Goal: Transaction & Acquisition: Purchase product/service

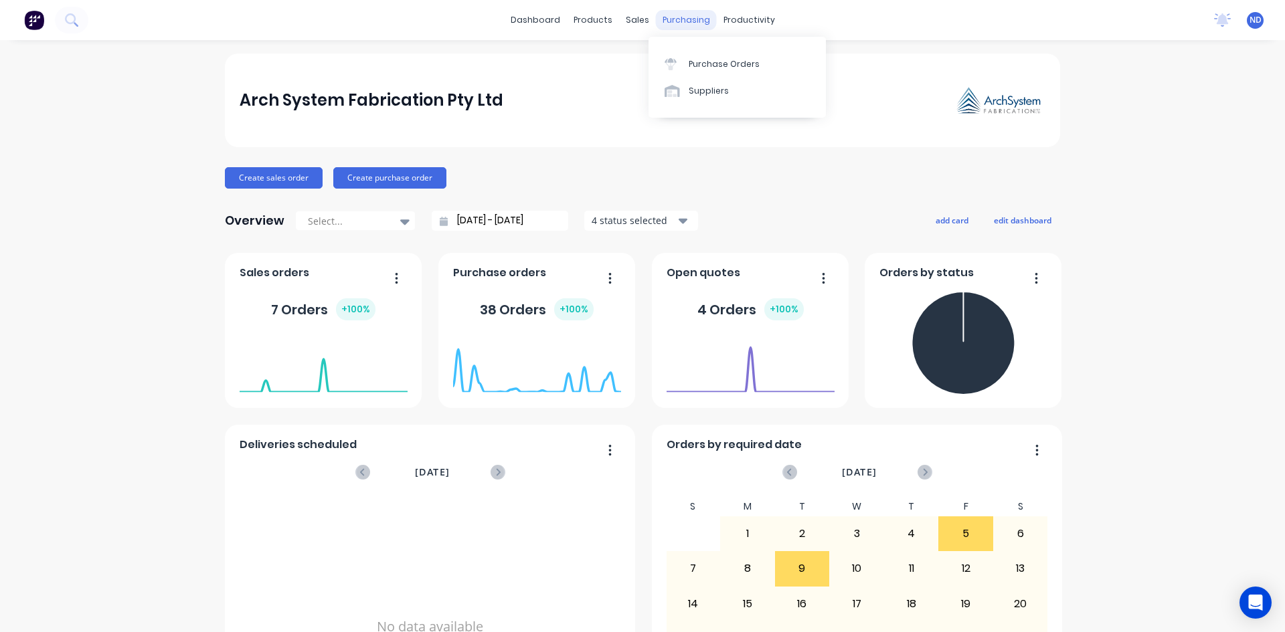
click at [684, 27] on div "purchasing" at bounding box center [686, 20] width 61 height 20
click at [708, 66] on div "Purchase Orders" at bounding box center [724, 64] width 71 height 12
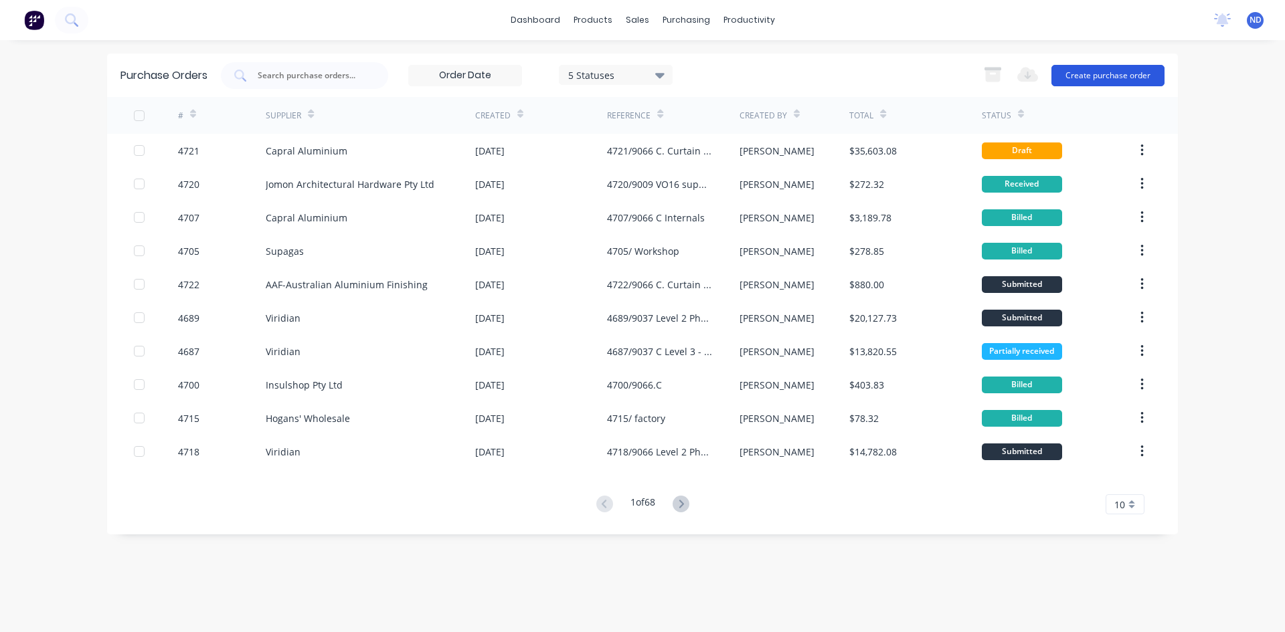
click at [1119, 72] on button "Create purchase order" at bounding box center [1107, 75] width 113 height 21
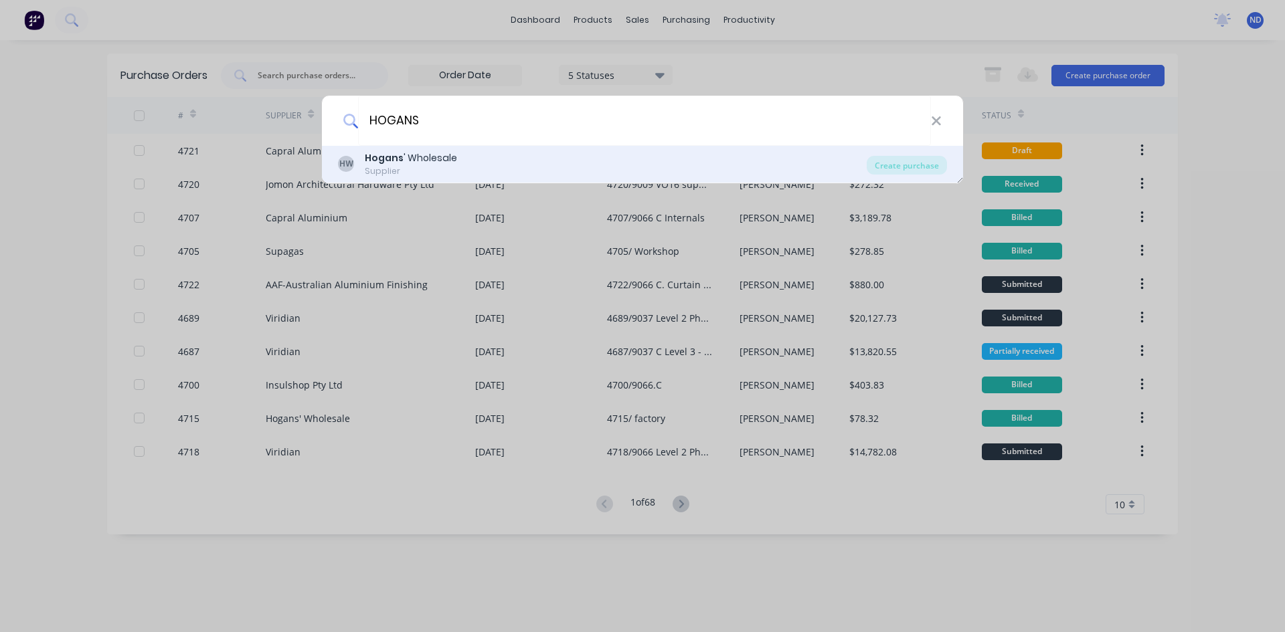
type input "HOGANS"
click at [420, 161] on div "Hogans ' Wholesale" at bounding box center [411, 158] width 92 height 14
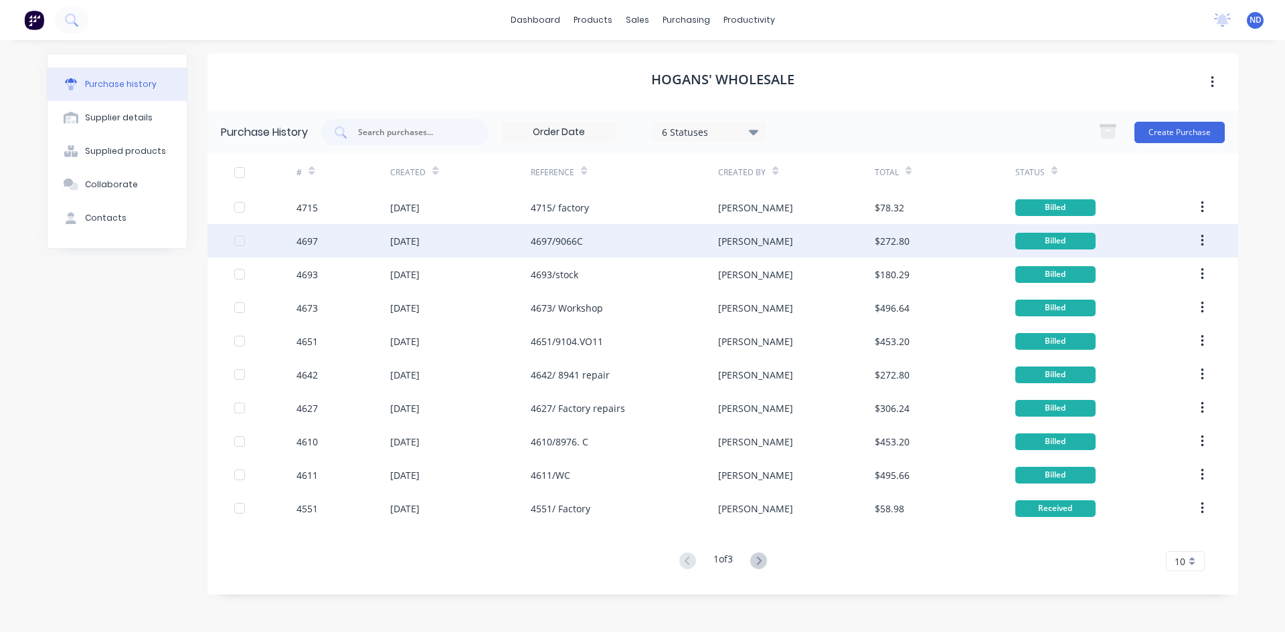
click at [568, 245] on div "4697/9066C" at bounding box center [557, 241] width 52 height 14
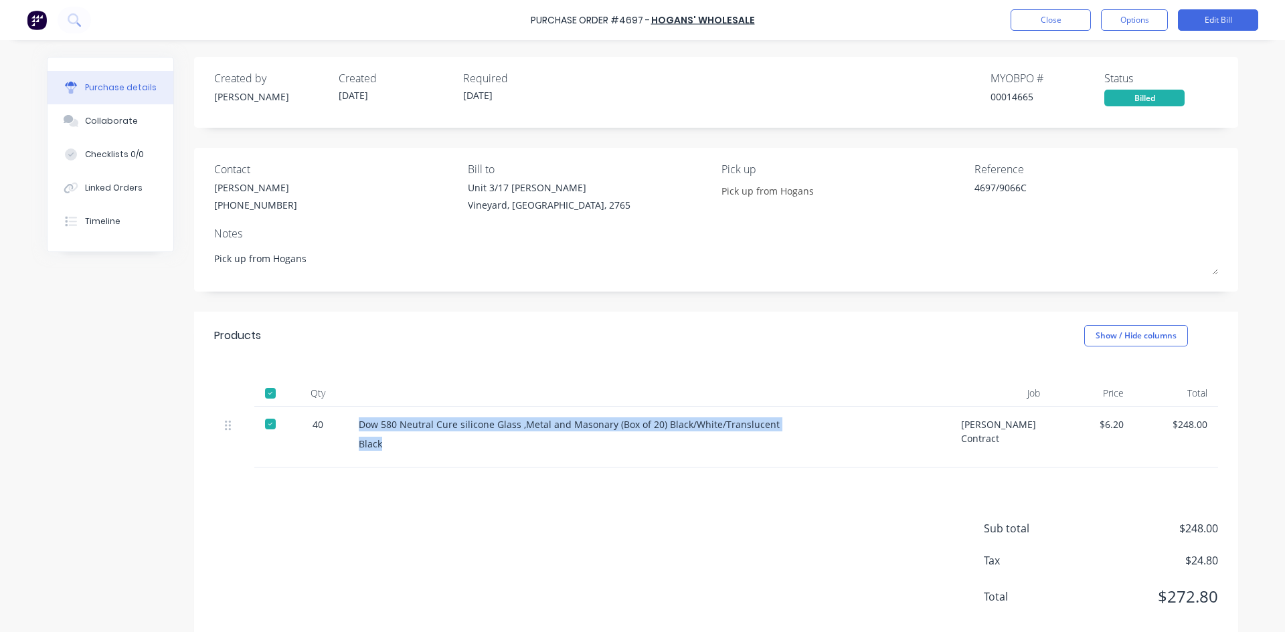
drag, startPoint x: 354, startPoint y: 426, endPoint x: 702, endPoint y: 434, distance: 348.0
click at [702, 434] on div "Dow 580 Neutral Cure silicone Glass ,Metal and Masonary (Box of 20) Black/White…" at bounding box center [649, 437] width 602 height 61
copy div "Dow 580 Neutral Cure silicone Glass ,Metal and Masonary (Box of 20) Black/White…"
click at [1061, 23] on button "Close" at bounding box center [1050, 19] width 80 height 21
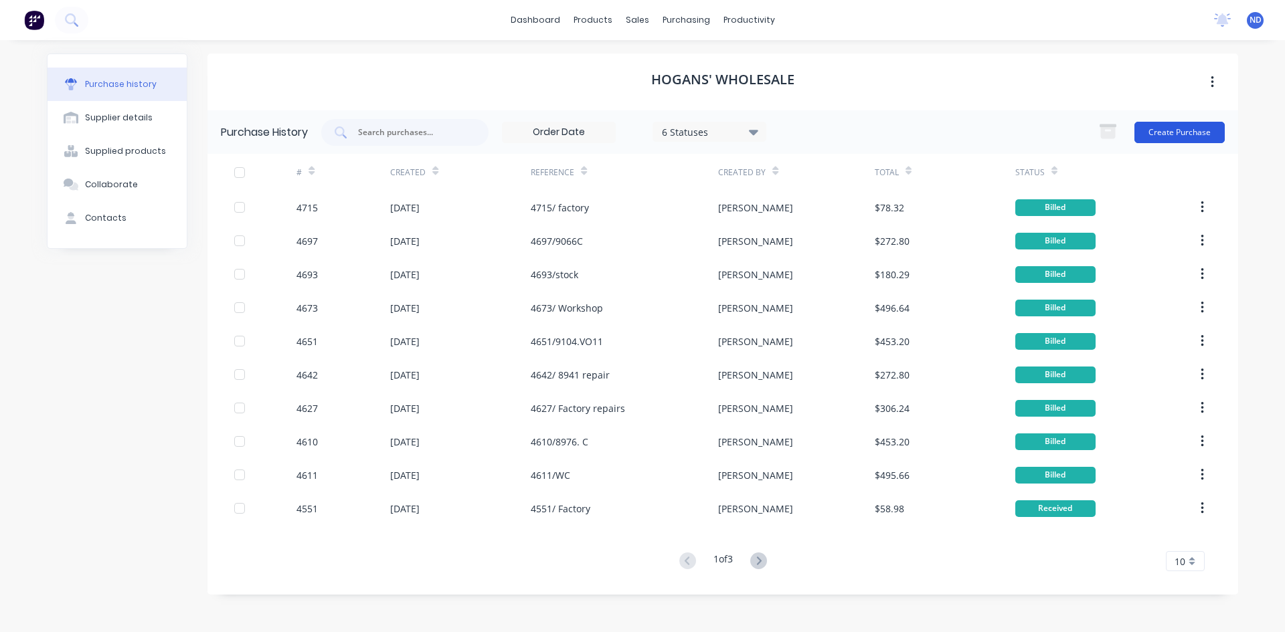
click at [1187, 136] on button "Create Purchase" at bounding box center [1179, 132] width 90 height 21
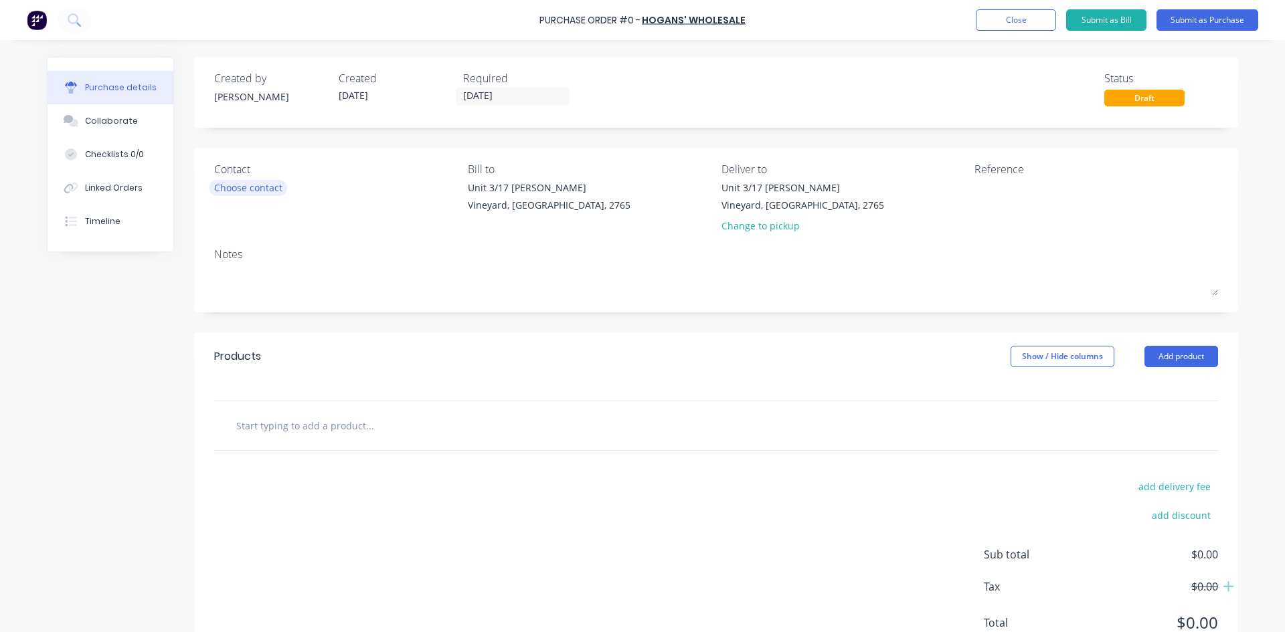
click at [249, 187] on div "Choose contact" at bounding box center [248, 188] width 68 height 14
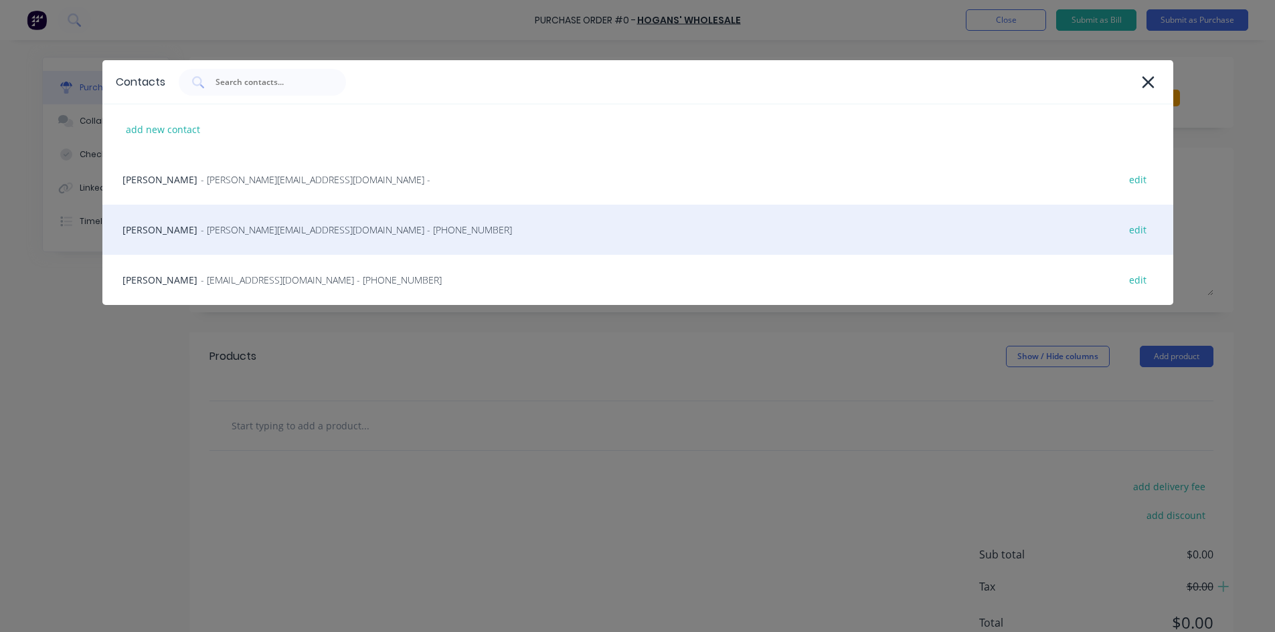
click at [189, 221] on div "Helen - helen@hoganswholesale.com.au - (02) 9756 5913 edit" at bounding box center [637, 230] width 1071 height 50
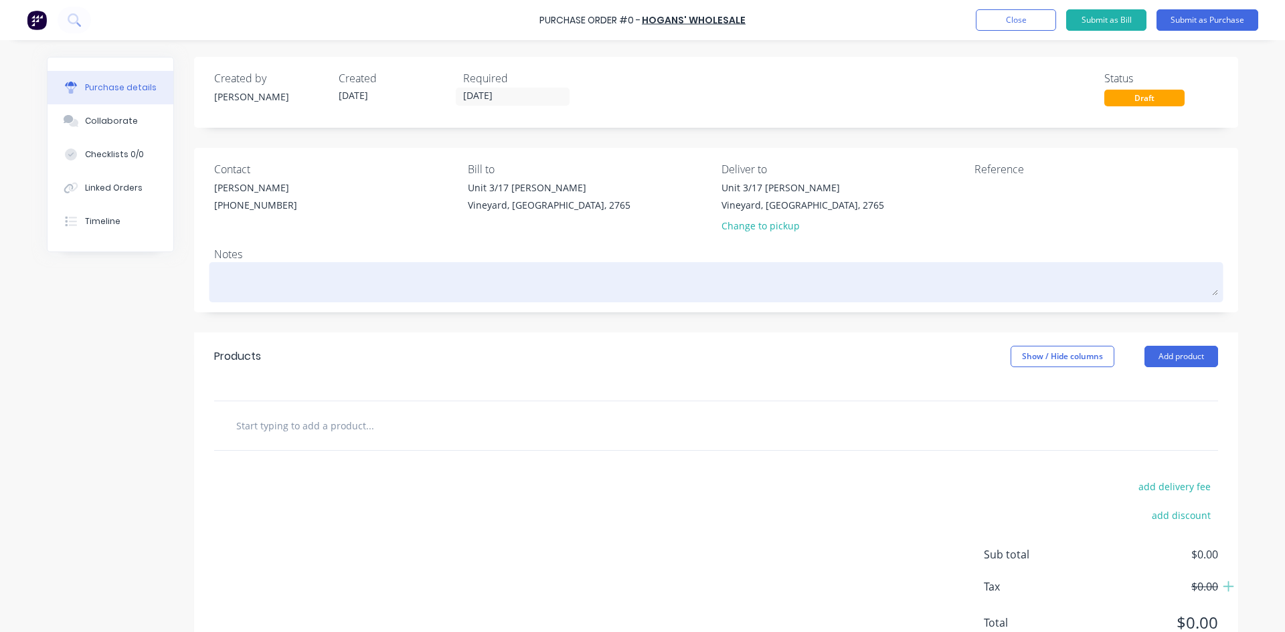
scroll to position [52, 0]
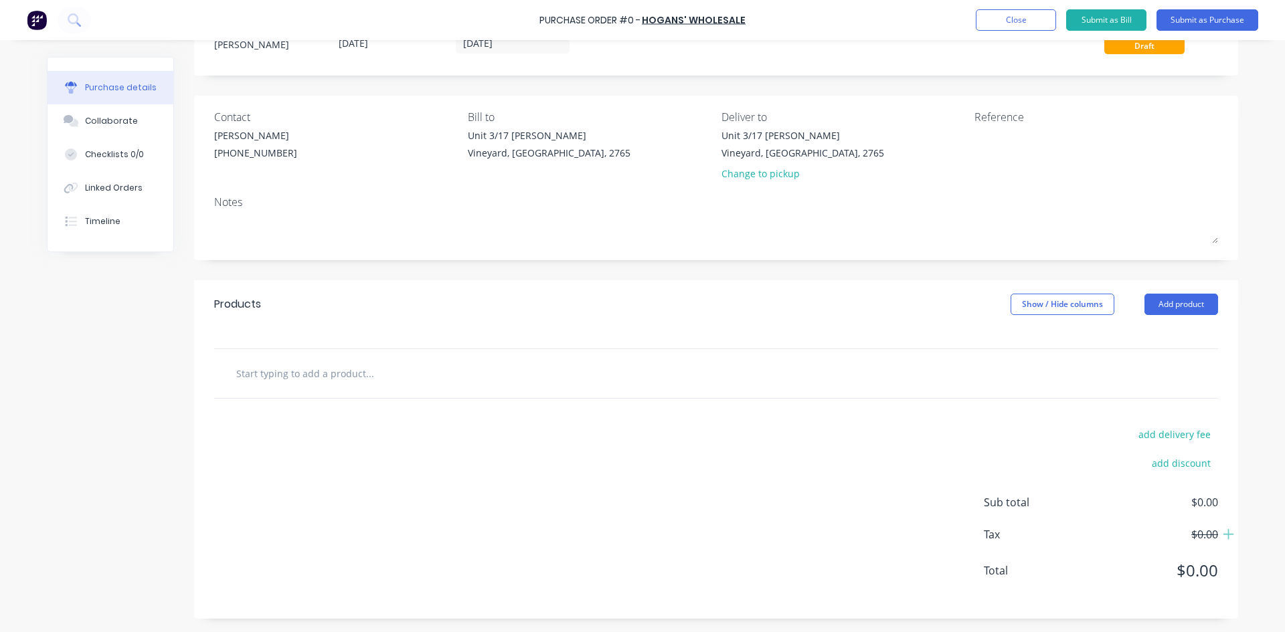
click at [314, 373] on input "text" at bounding box center [370, 373] width 268 height 27
paste input "Dow 580 Neutral Cure silicone Glass ,Metal and Masonary (Box of 20) Black/White…"
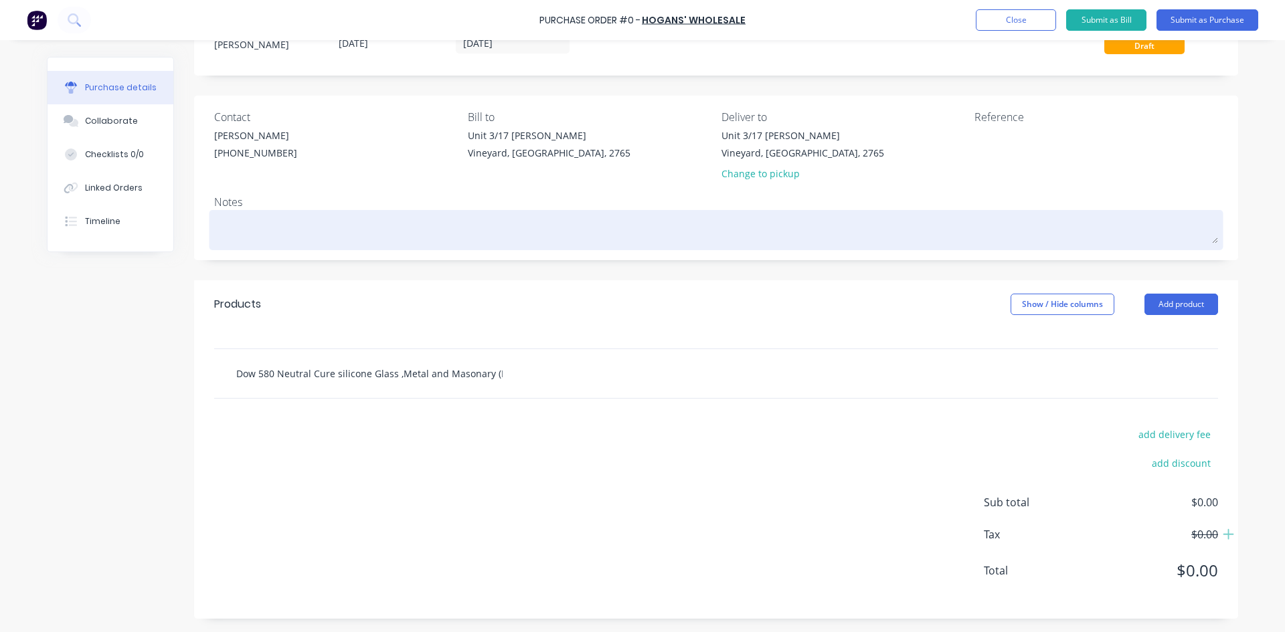
scroll to position [0, 167]
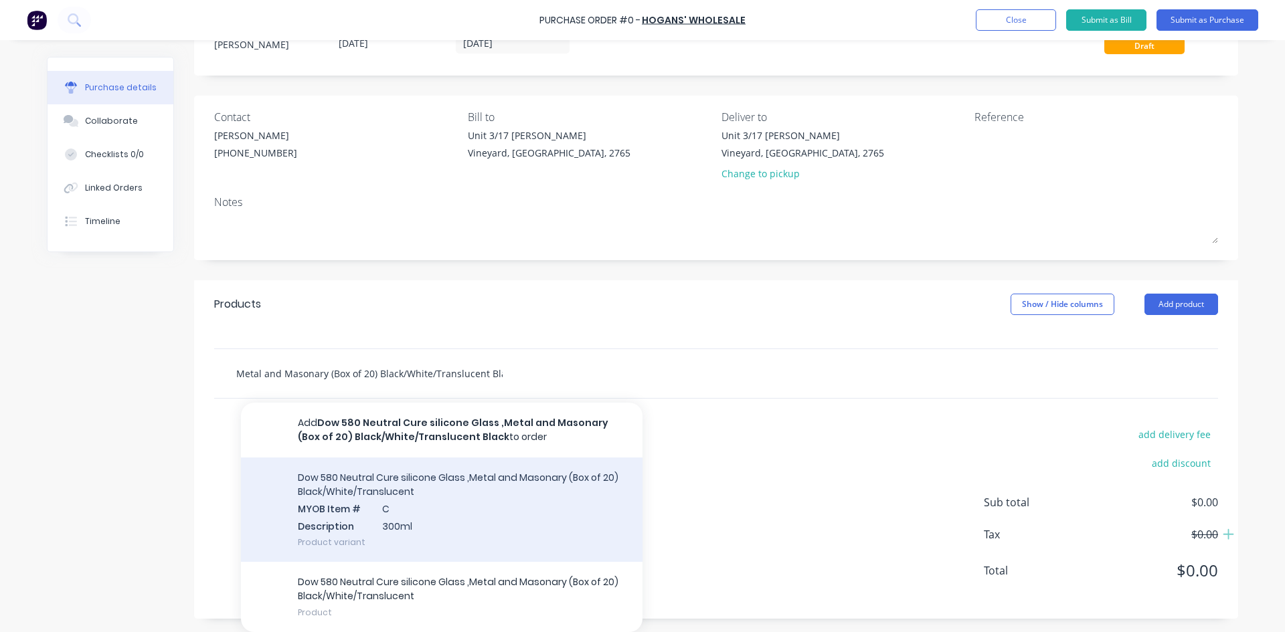
type input "Dow 580 Neutral Cure silicone Glass ,Metal and Masonary (Box of 20) Black/White…"
click at [461, 486] on div "Dow 580 Neutral Cure silicone Glass ,Metal and Masonary (Box of 20) Black/White…" at bounding box center [441, 510] width 401 height 104
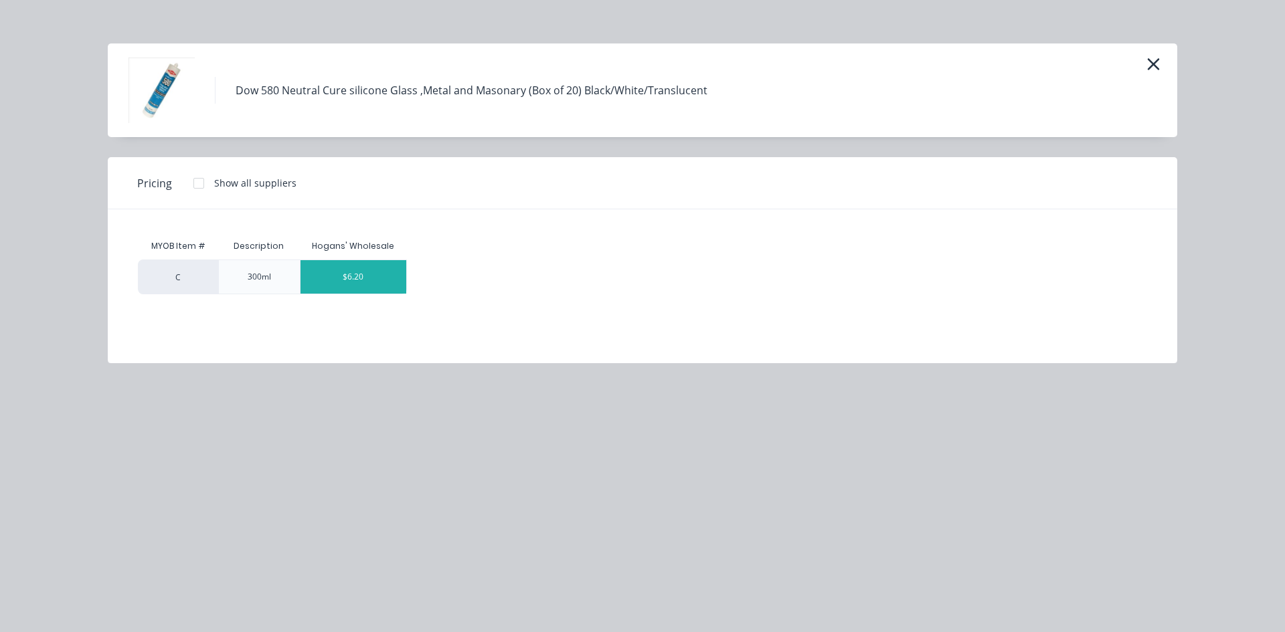
click at [358, 288] on div "$6.20" at bounding box center [353, 276] width 106 height 33
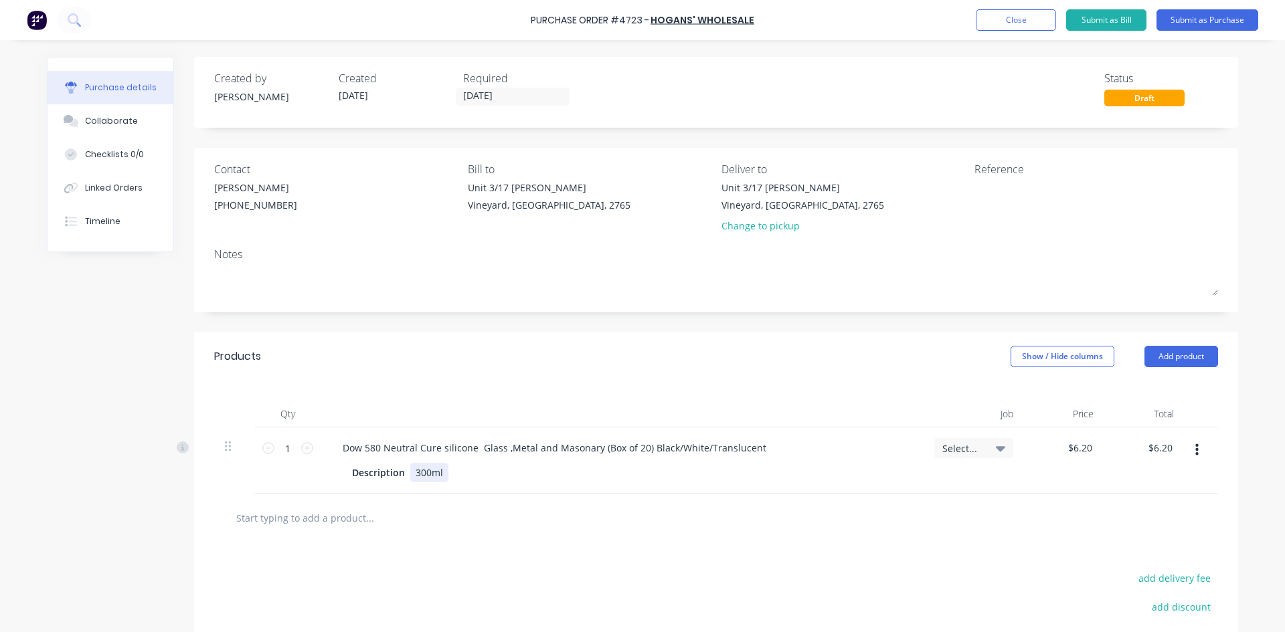
click at [457, 474] on div "Description 300ml" at bounding box center [620, 472] width 546 height 19
click at [981, 205] on textarea at bounding box center [1057, 196] width 167 height 30
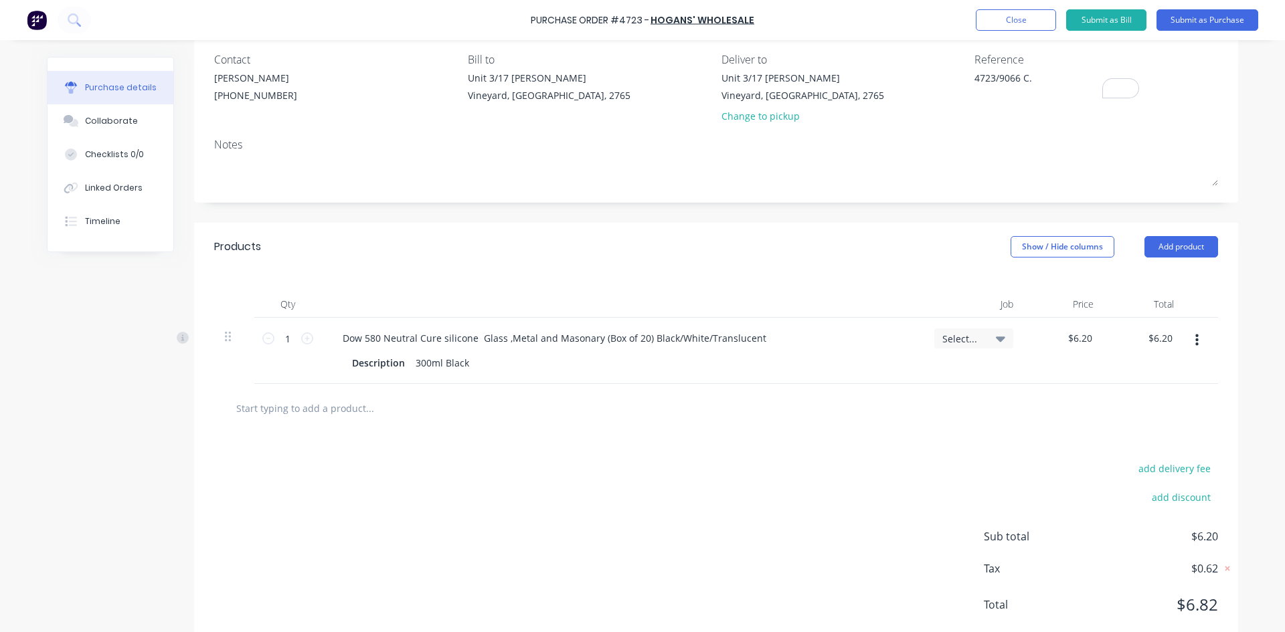
scroll to position [134, 0]
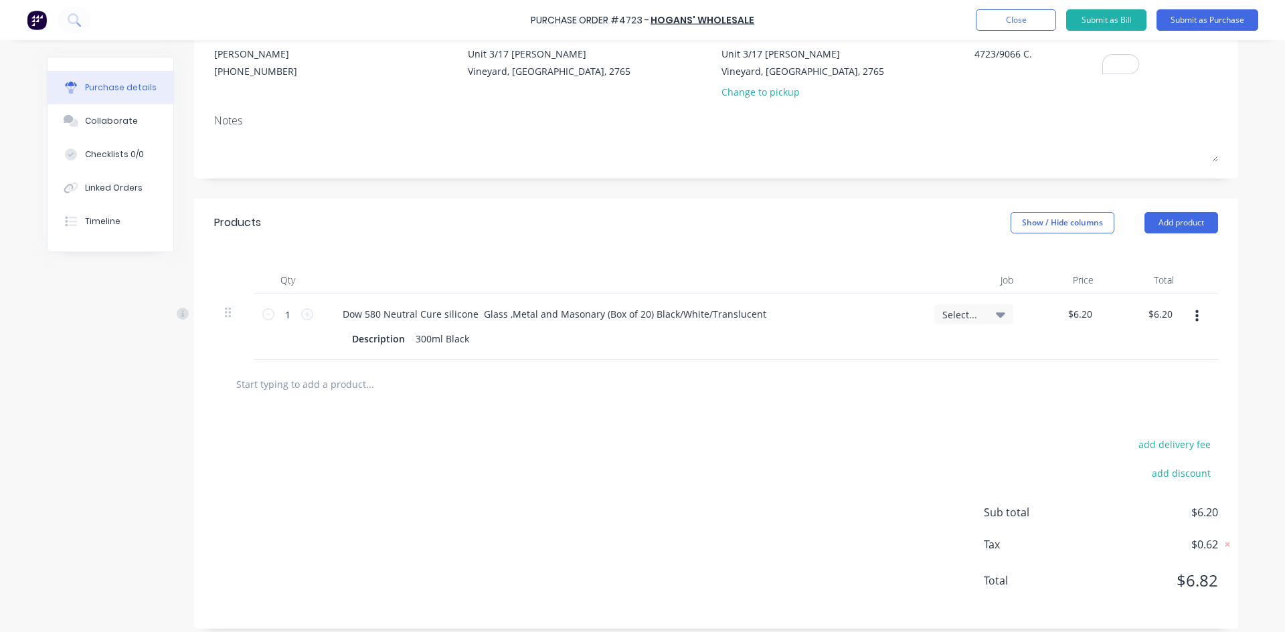
type textarea "4723/9066 C."
click at [996, 317] on icon at bounding box center [1000, 314] width 9 height 5
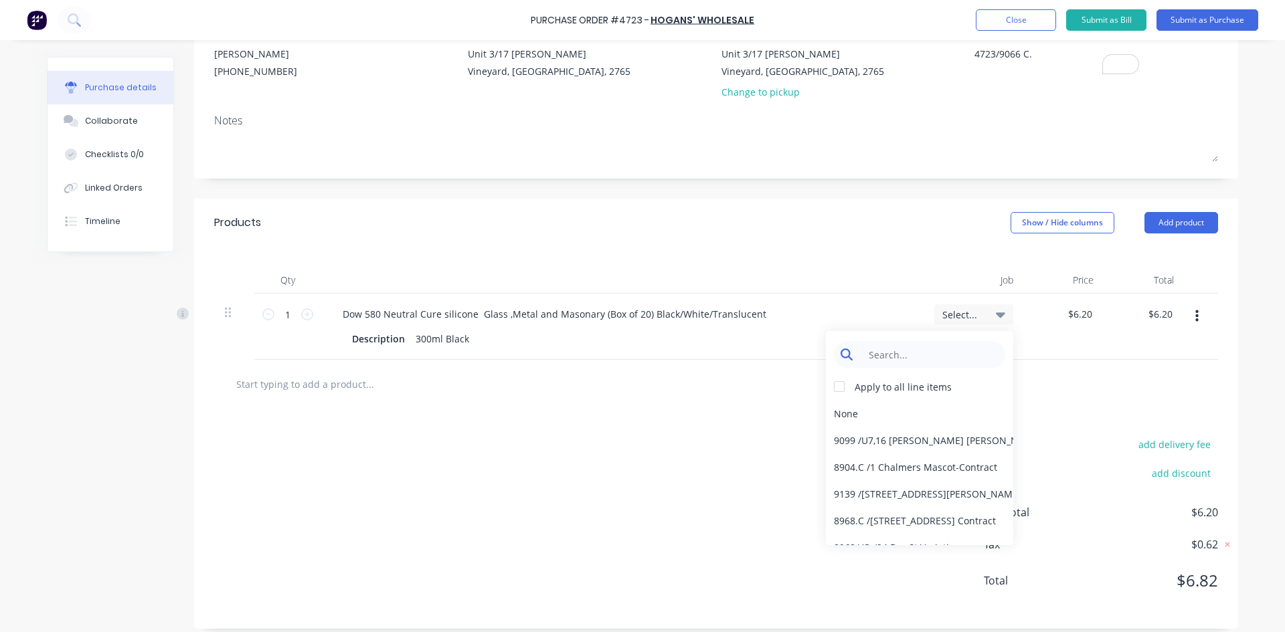
click at [907, 359] on input at bounding box center [929, 354] width 137 height 27
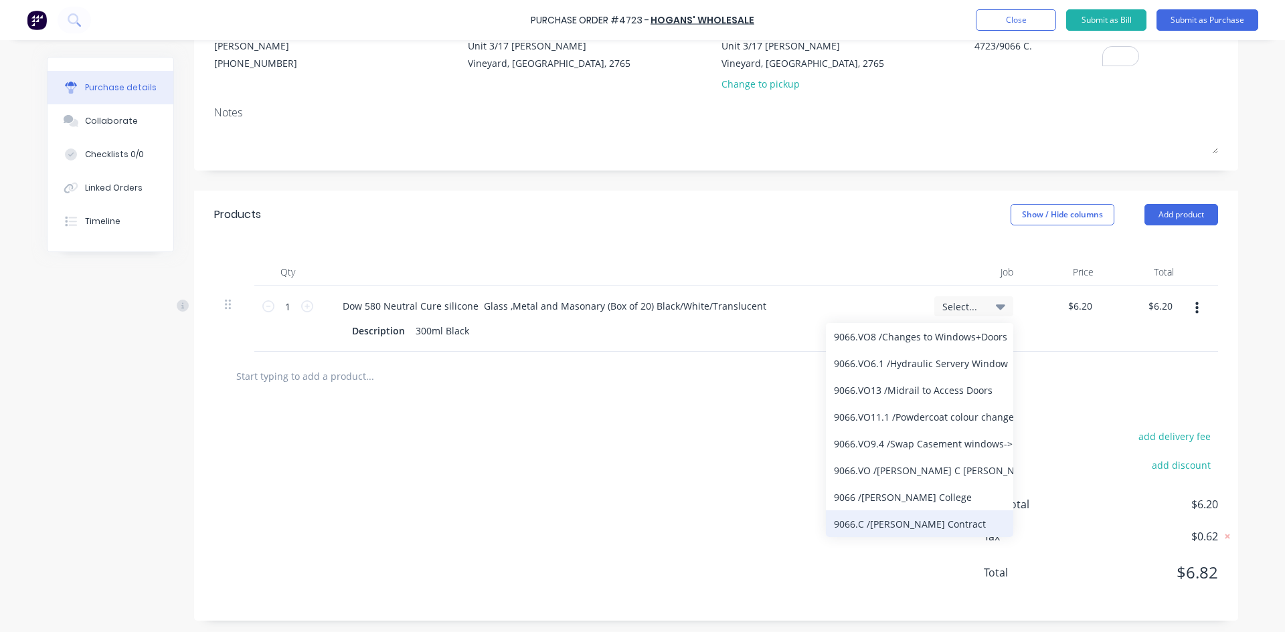
scroll to position [144, 0]
type input "9066"
click at [947, 525] on div "9066.C / William Clarke Contract" at bounding box center [919, 522] width 187 height 27
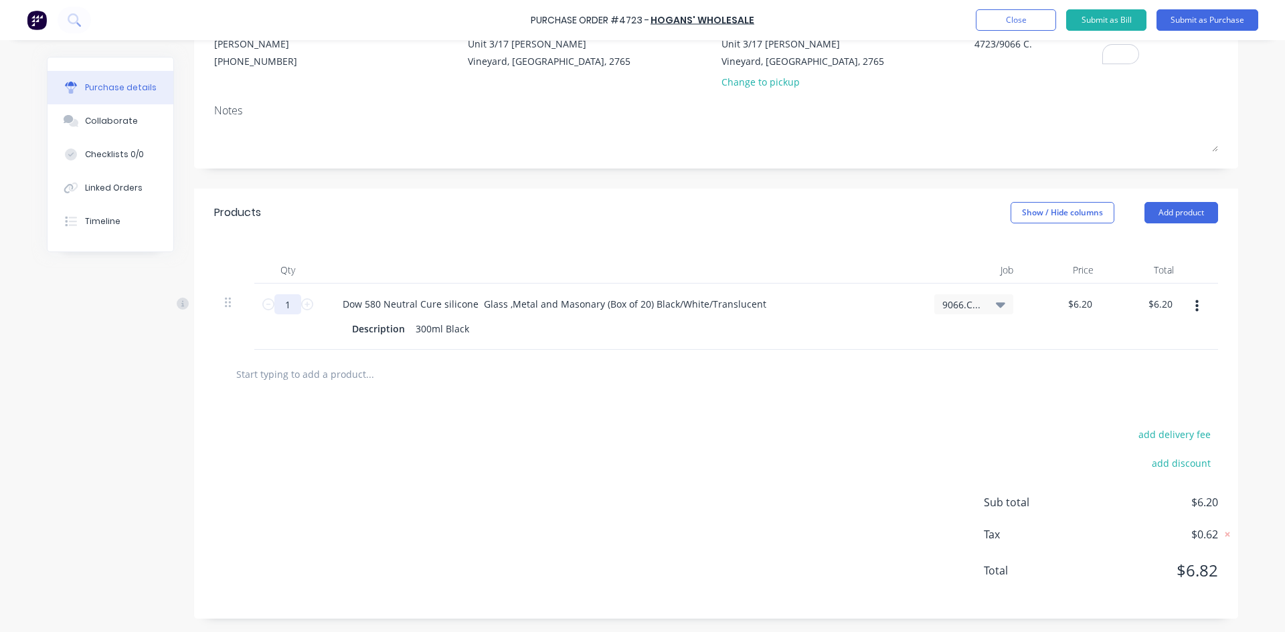
click at [291, 310] on input "1" at bounding box center [287, 304] width 27 height 20
type input "8"
type input "$49.60"
type input "80"
type input "$496.00"
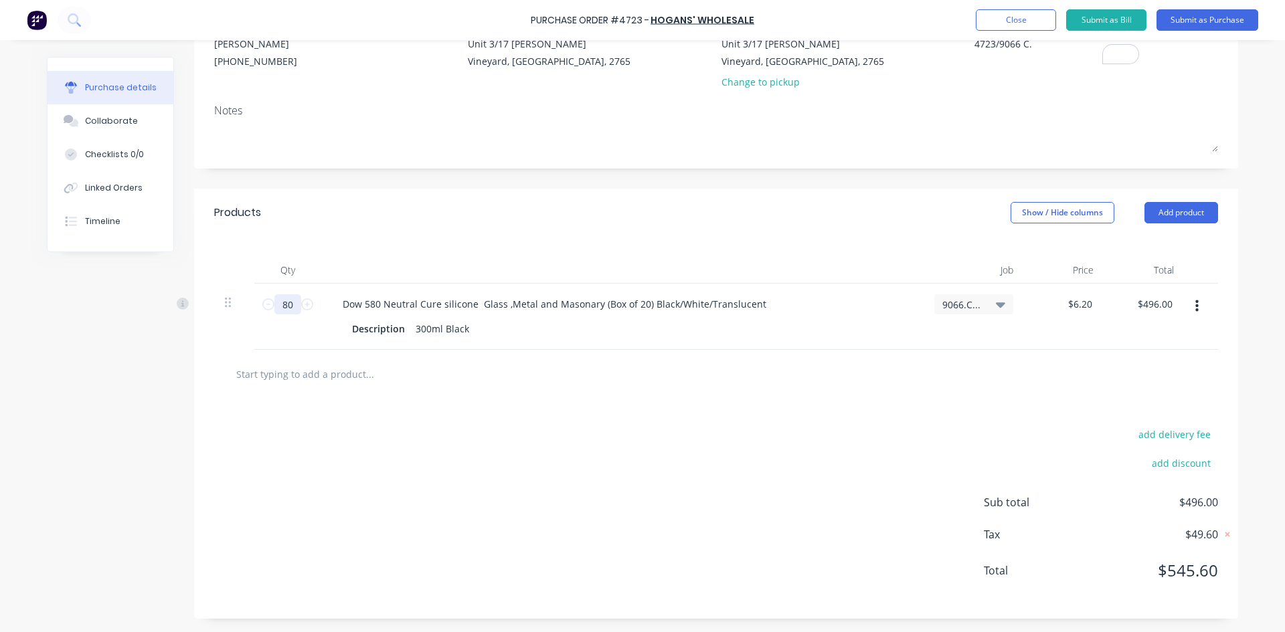
type input "80"
click at [361, 428] on div "add delivery fee add discount Sub total $496.00 Tax $49.60 Total $545.60" at bounding box center [716, 509] width 1044 height 220
click at [336, 380] on input "text" at bounding box center [370, 374] width 268 height 27
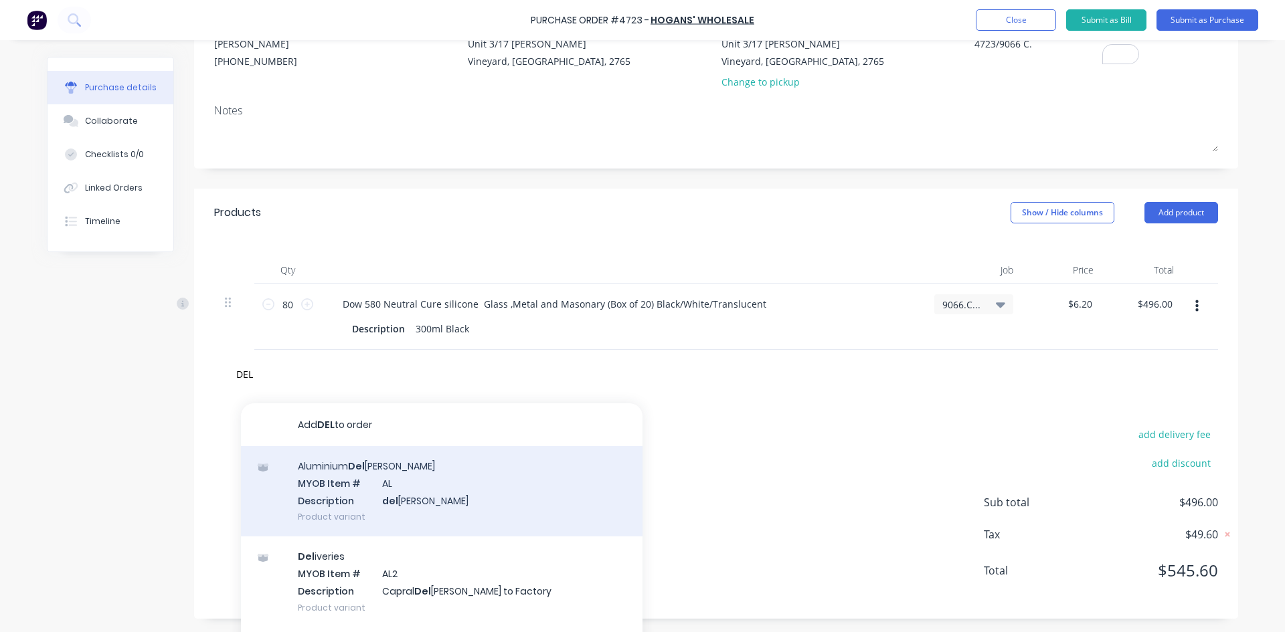
click at [419, 494] on div "Aluminium Del ivery MYOB Item # AL Description del ivery Product variant" at bounding box center [441, 491] width 401 height 90
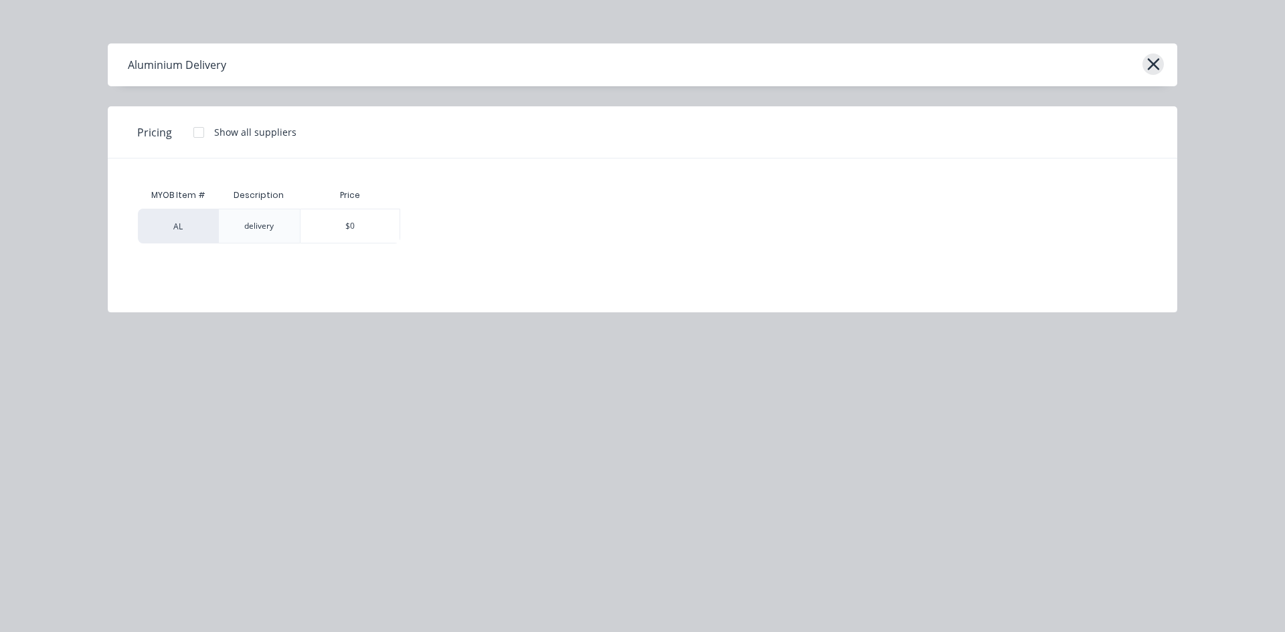
click at [1152, 62] on icon "button" at bounding box center [1153, 64] width 12 height 12
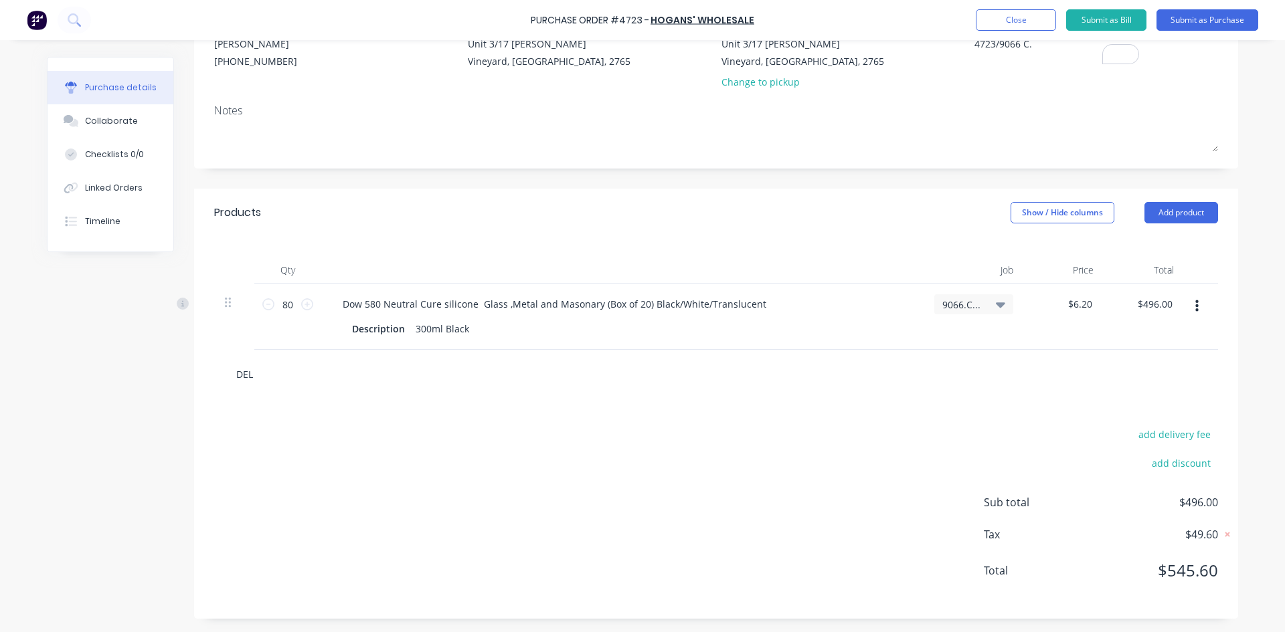
click at [288, 379] on input "DEL" at bounding box center [370, 374] width 268 height 27
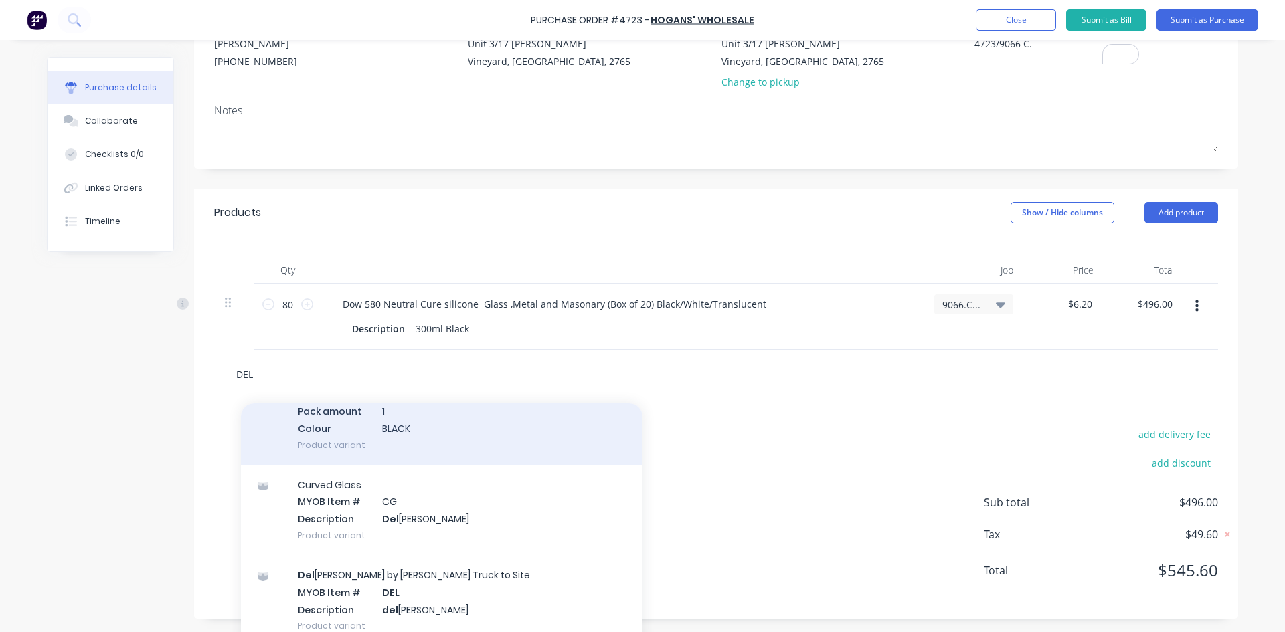
scroll to position [937, 0]
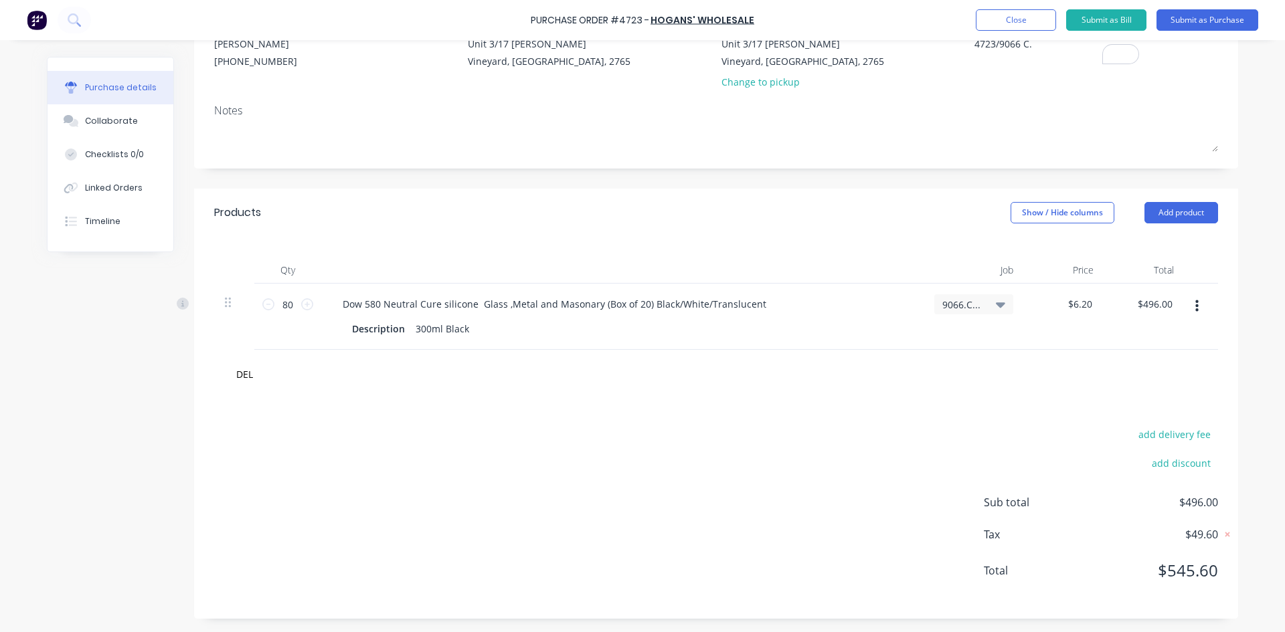
click at [732, 409] on div "add delivery fee add discount Sub total $496.00 Tax $49.60 Total $545.60" at bounding box center [716, 509] width 1044 height 220
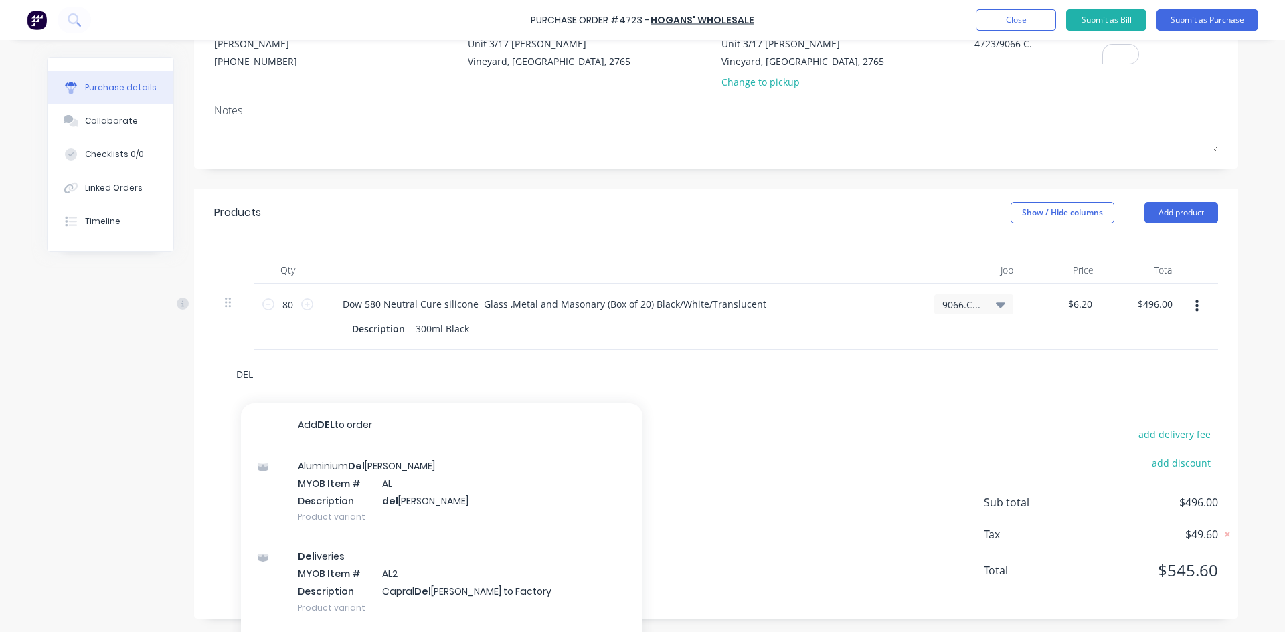
click at [260, 376] on input "DEL" at bounding box center [370, 374] width 268 height 27
type input "D"
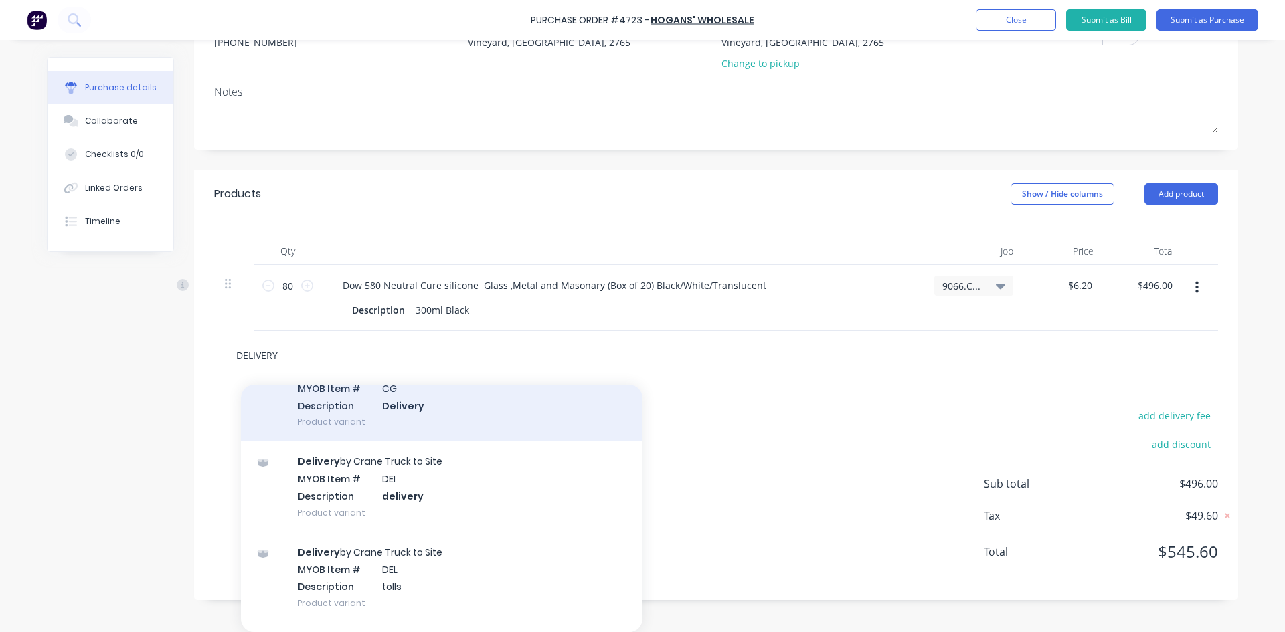
scroll to position [0, 0]
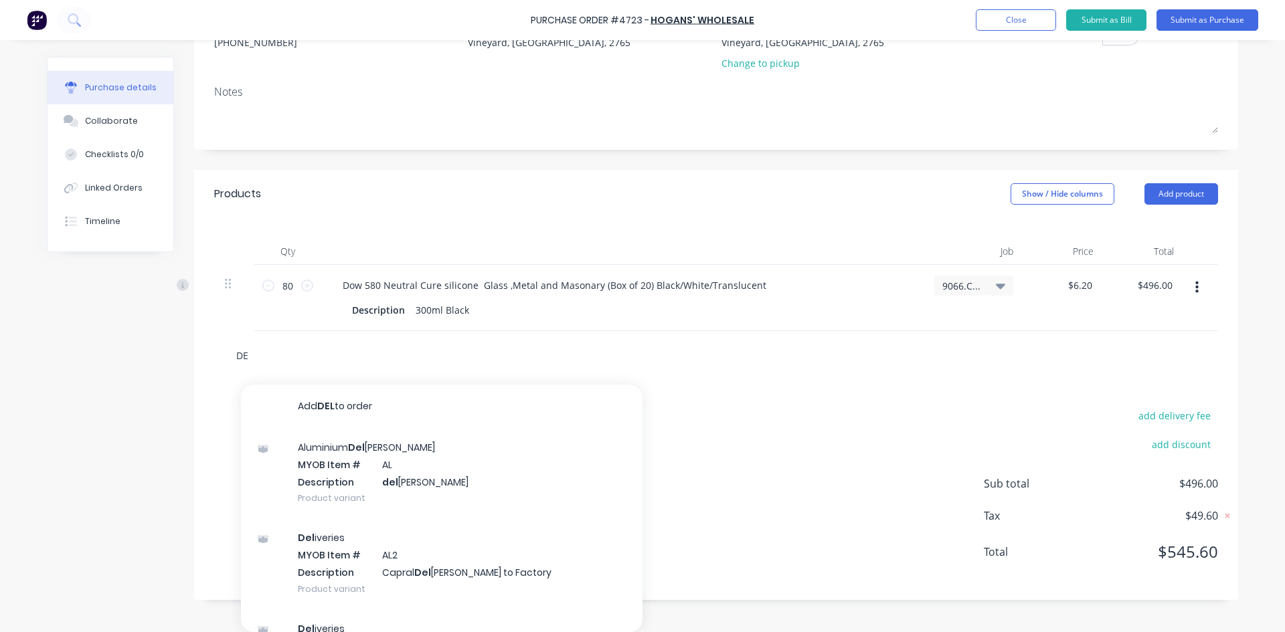
type input "D"
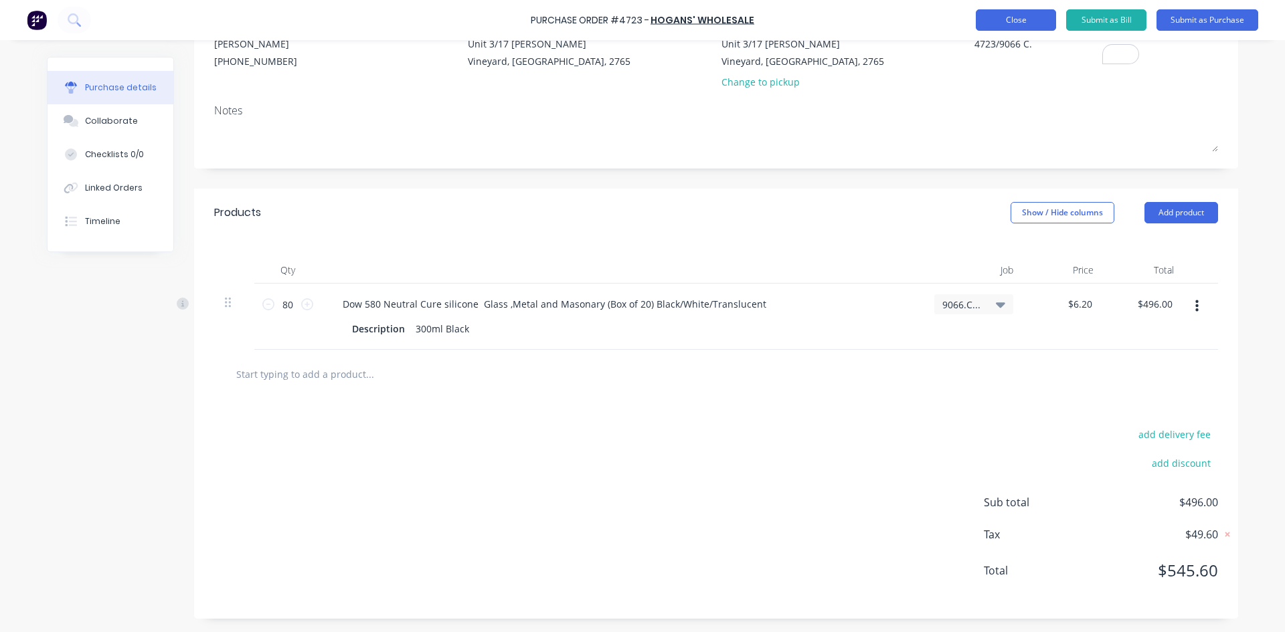
click at [1049, 23] on button "Close" at bounding box center [1016, 19] width 80 height 21
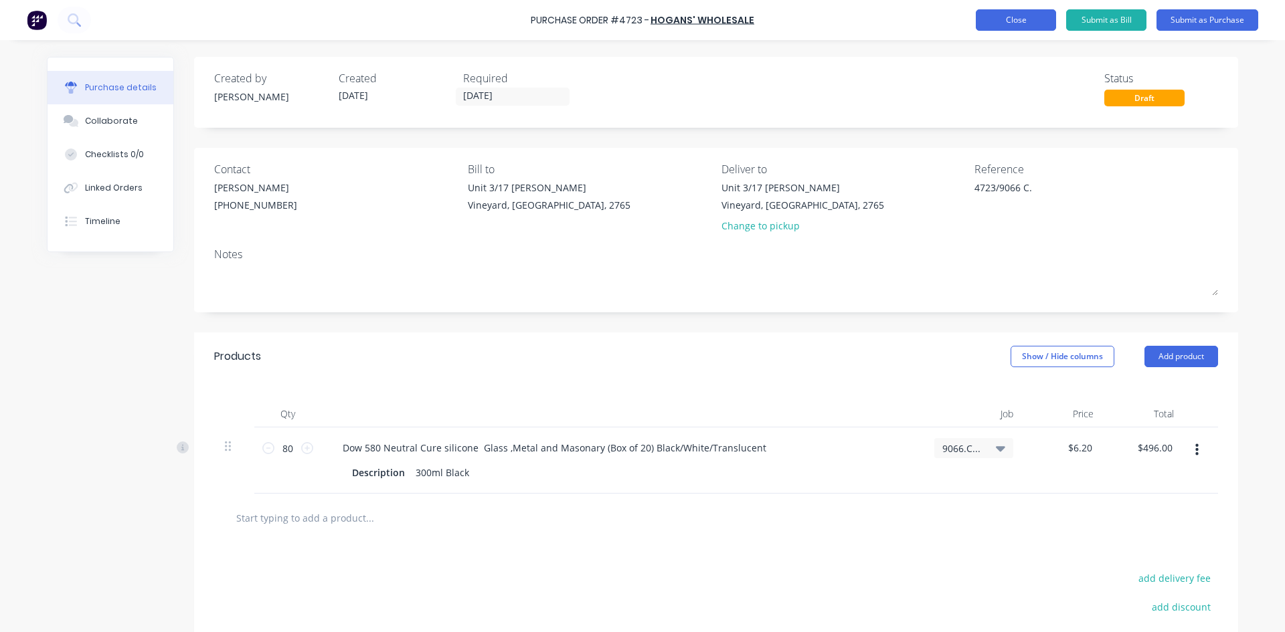
click at [1018, 24] on button "Close" at bounding box center [1016, 19] width 80 height 21
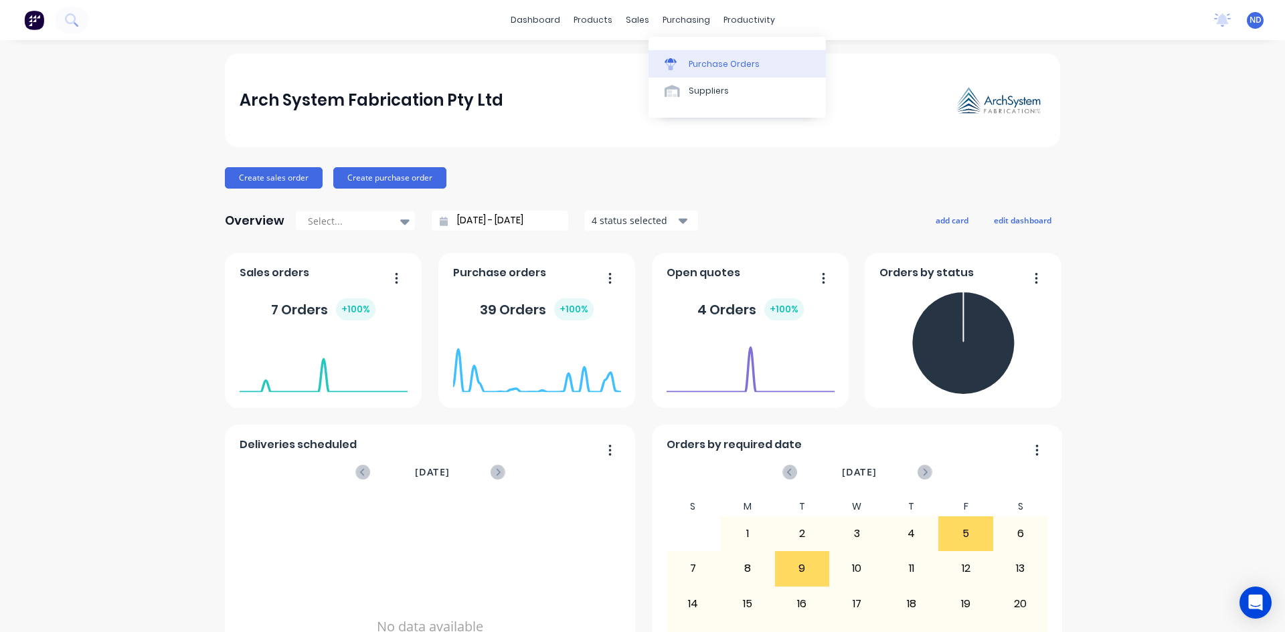
click at [699, 68] on div "Purchase Orders" at bounding box center [724, 64] width 71 height 12
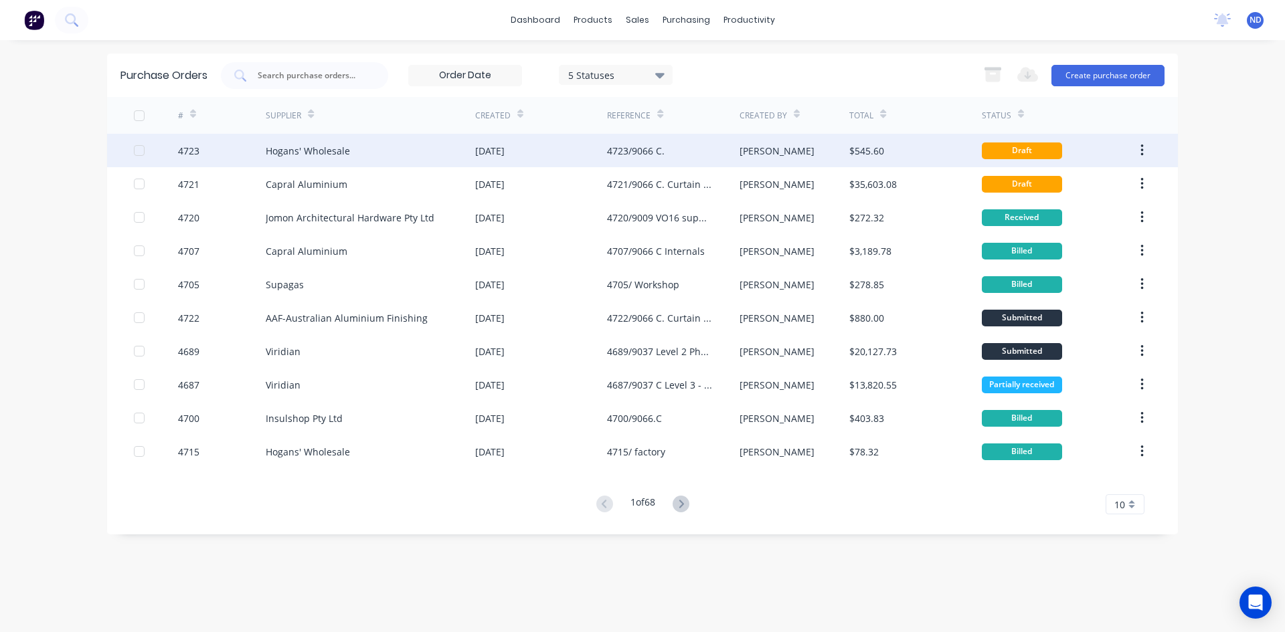
click at [490, 151] on div "[DATE]" at bounding box center [489, 151] width 29 height 14
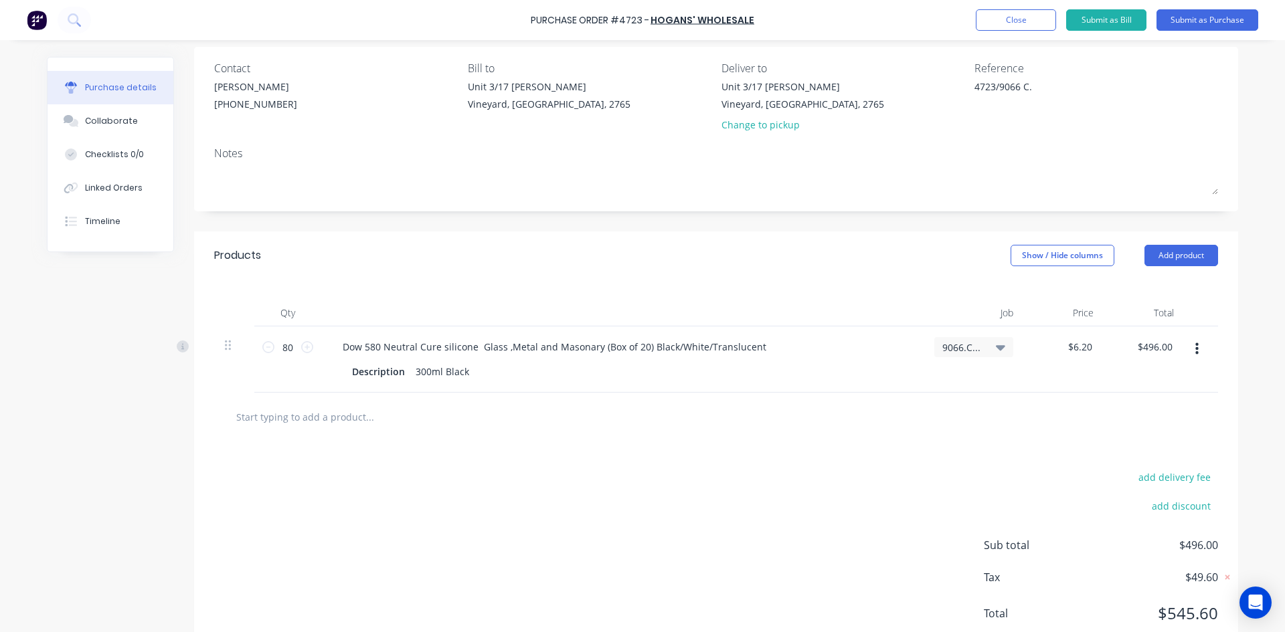
scroll to position [77, 0]
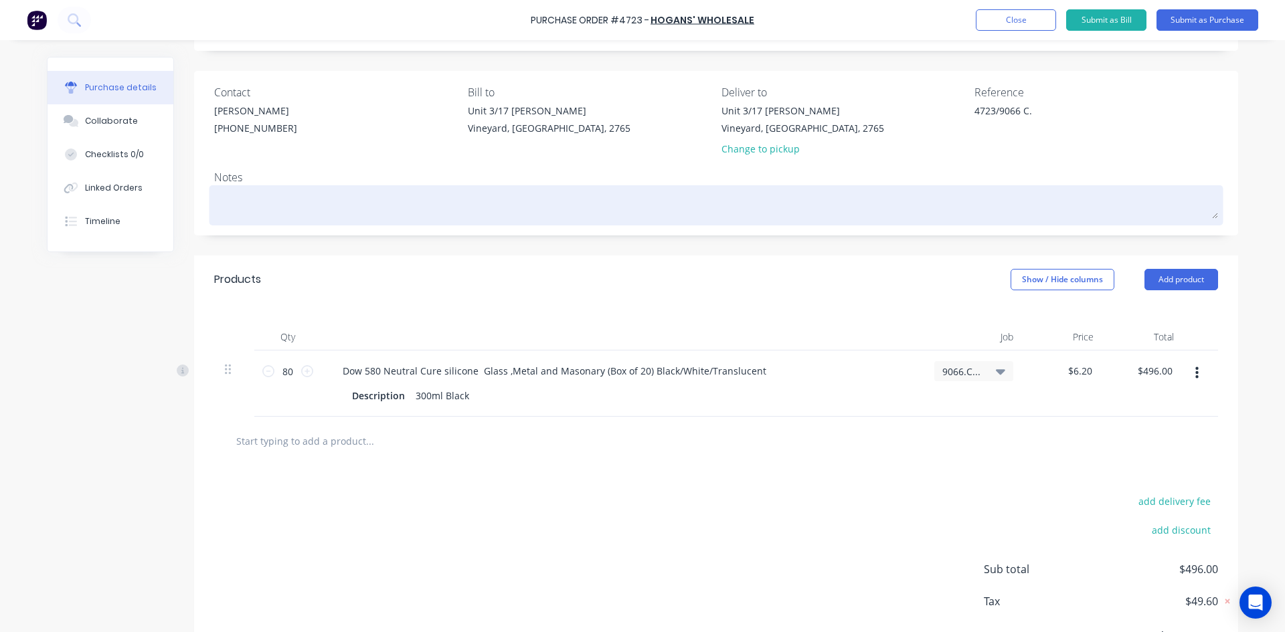
click at [244, 196] on textarea at bounding box center [716, 204] width 1004 height 30
type textarea "x"
type textarea "p"
type textarea "x"
type textarea "pL"
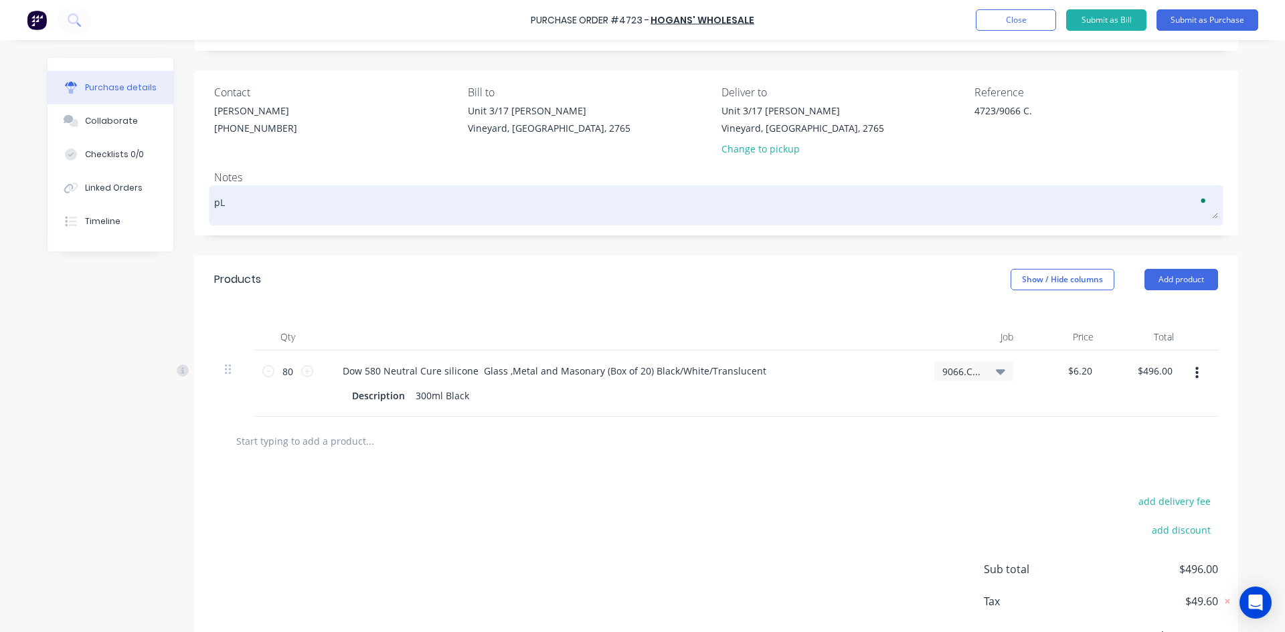
type textarea "x"
type textarea "pLE"
type textarea "x"
type textarea "pLEA"
type textarea "x"
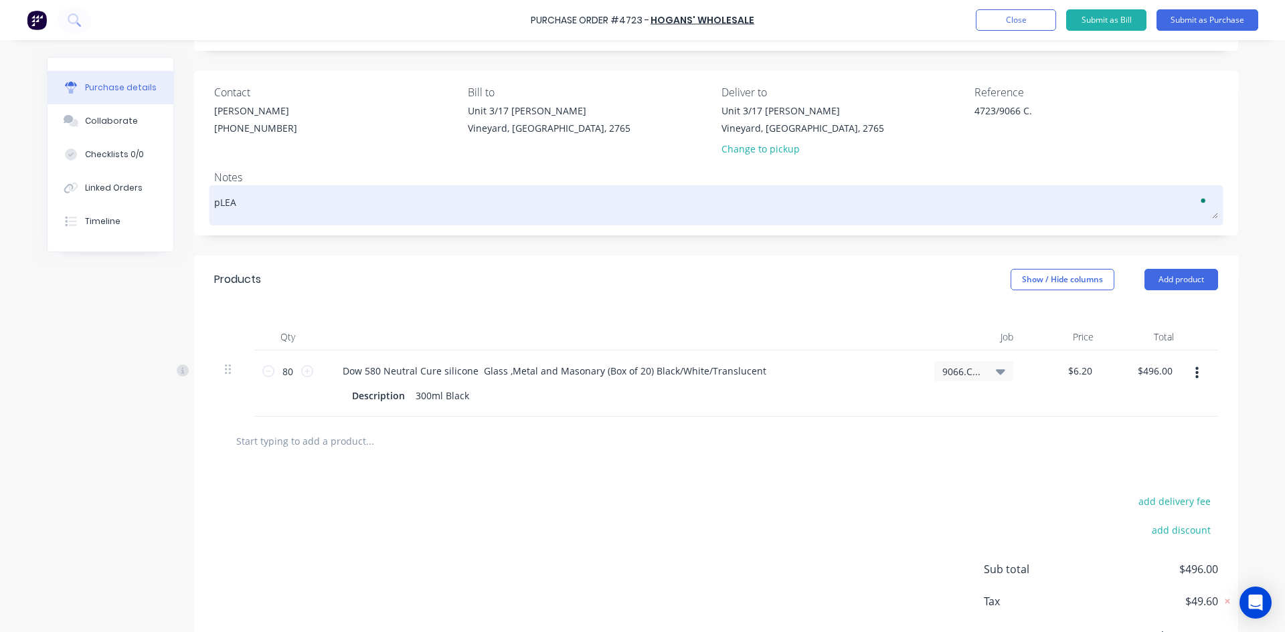
type textarea "pLEAS"
type textarea "x"
type textarea "pLEASE"
type textarea "x"
type textarea "pLEASE"
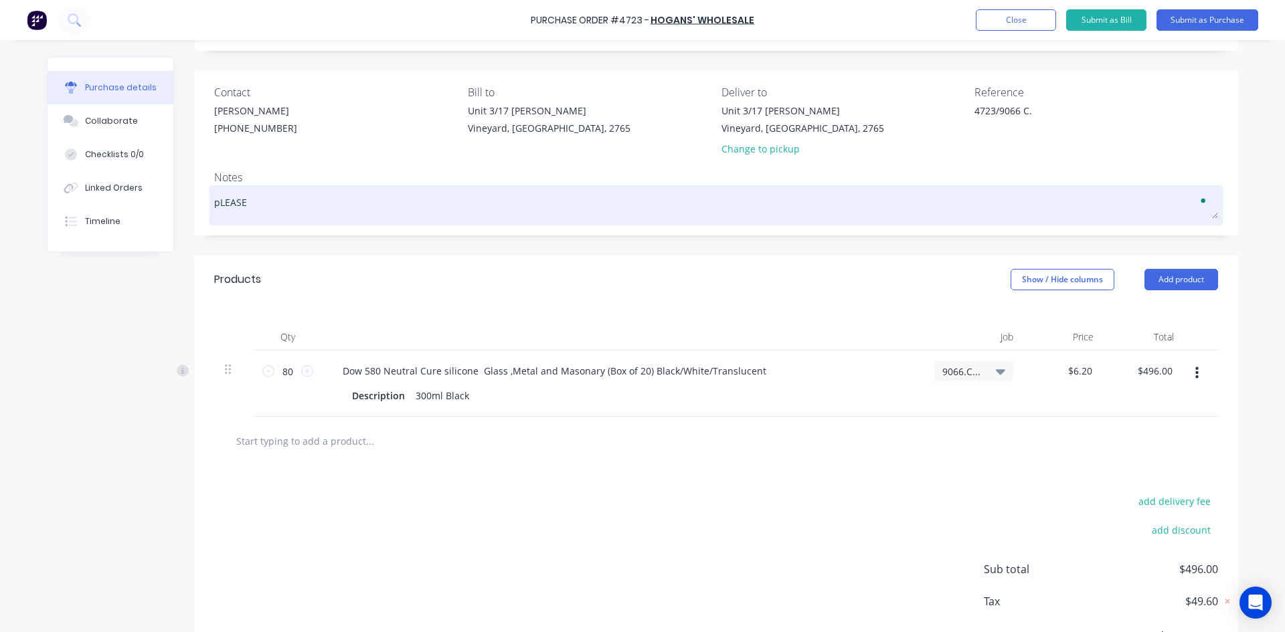
type textarea "x"
type textarea "pLEASE d"
type textarea "x"
type textarea "pLEASE dE"
type textarea "x"
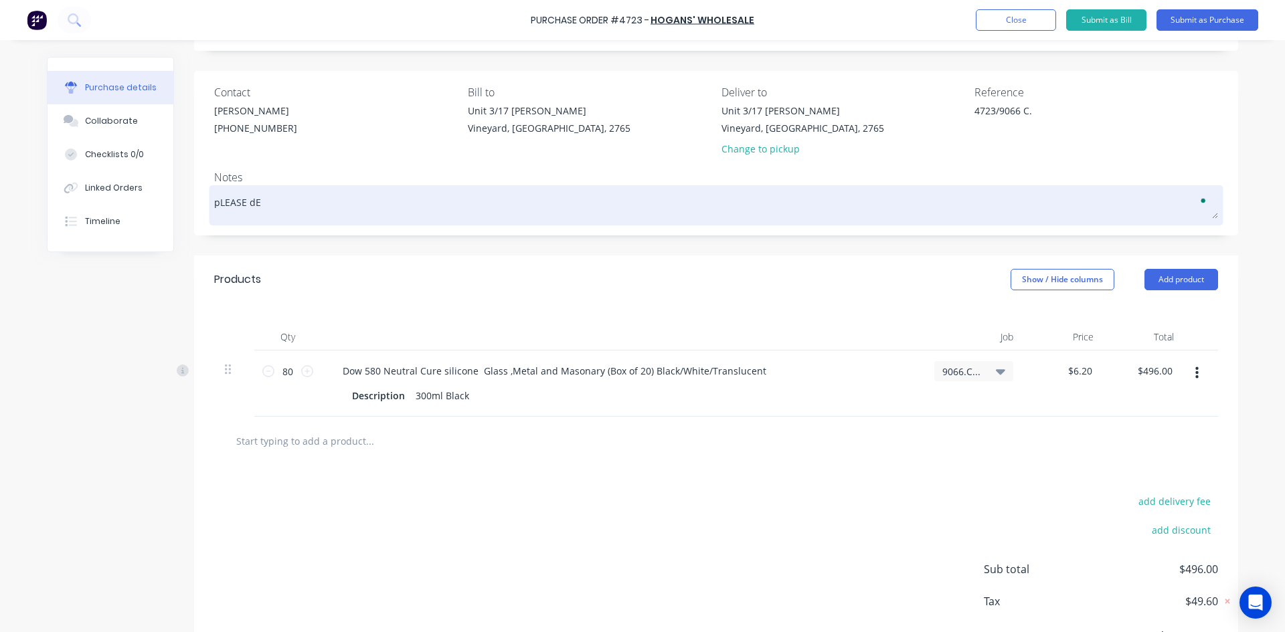
type textarea "pLEASE dEL"
type textarea "x"
type textarea "pLEASE dELI"
type textarea "x"
type textarea "pLEASE dELIV"
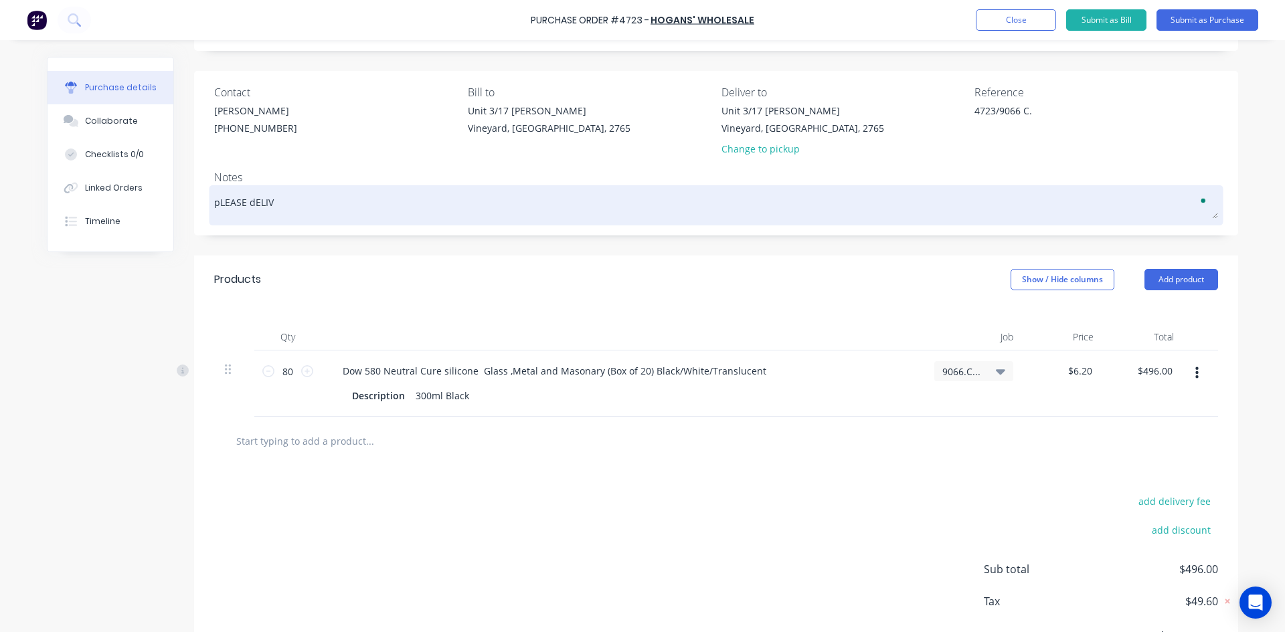
type textarea "x"
type textarea "pLEASE dELIVE"
type textarea "x"
type textarea "pLEASE dELIVER"
type textarea "x"
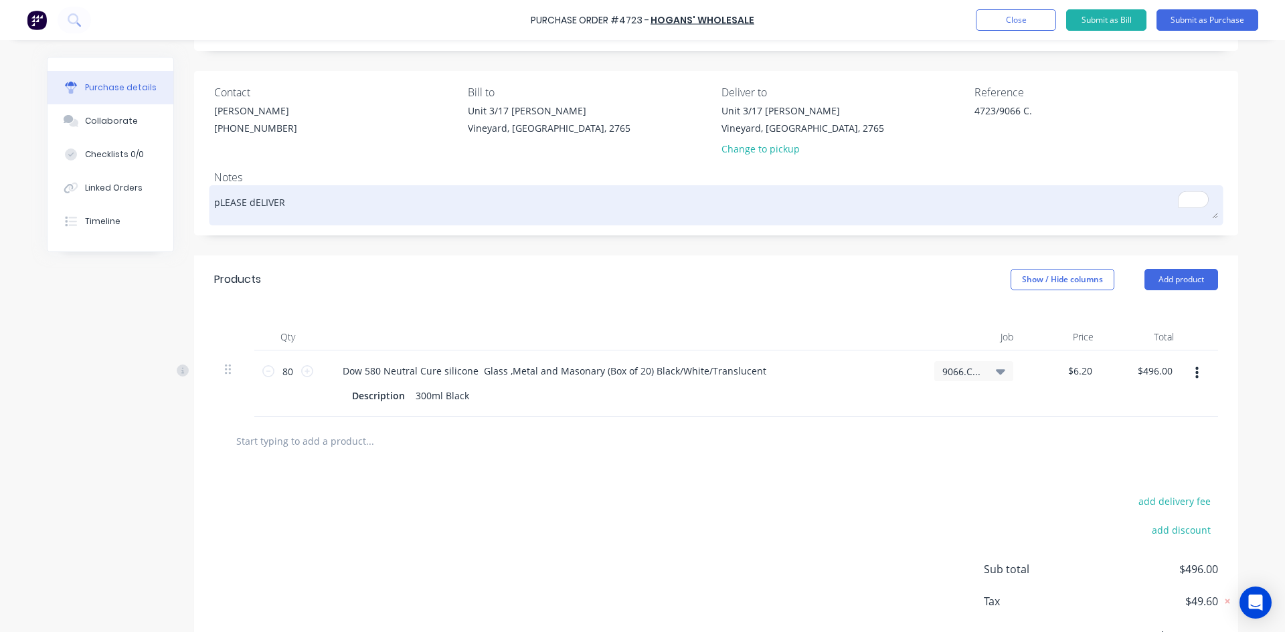
type textarea "pLEASE dELIVE"
type textarea "x"
type textarea "pLEASE dELIV"
type textarea "x"
type textarea "pLEASE dELI"
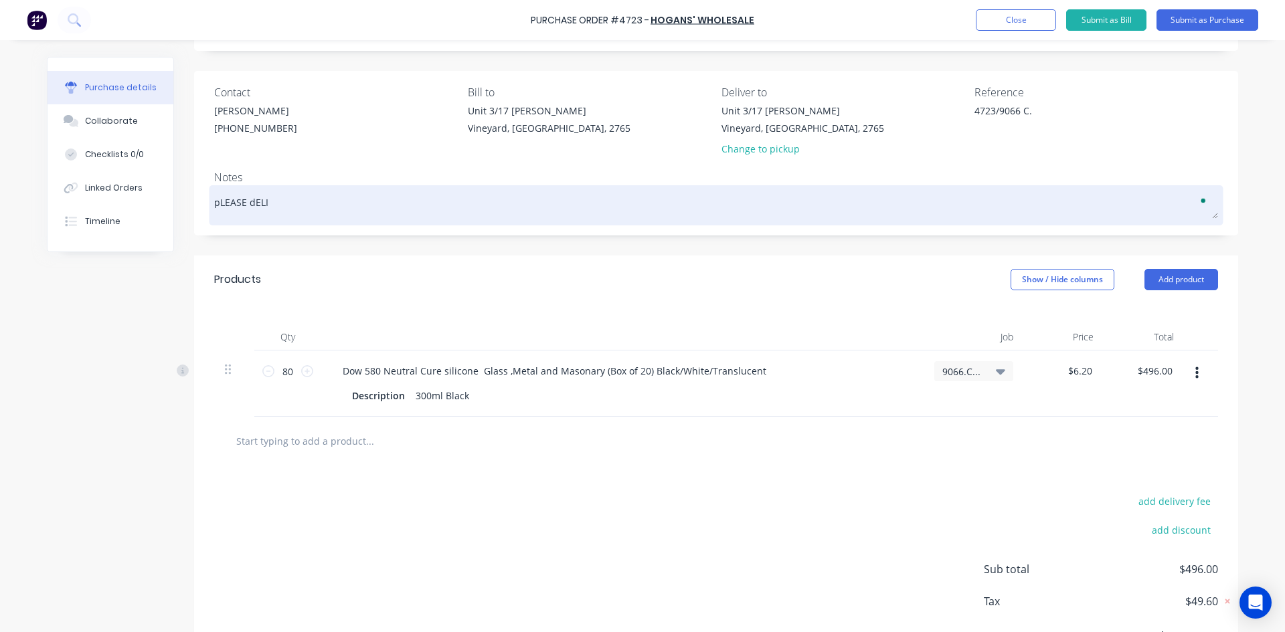
type textarea "x"
type textarea "pLEASE dEL"
type textarea "x"
type textarea "pLEASE dE"
type textarea "x"
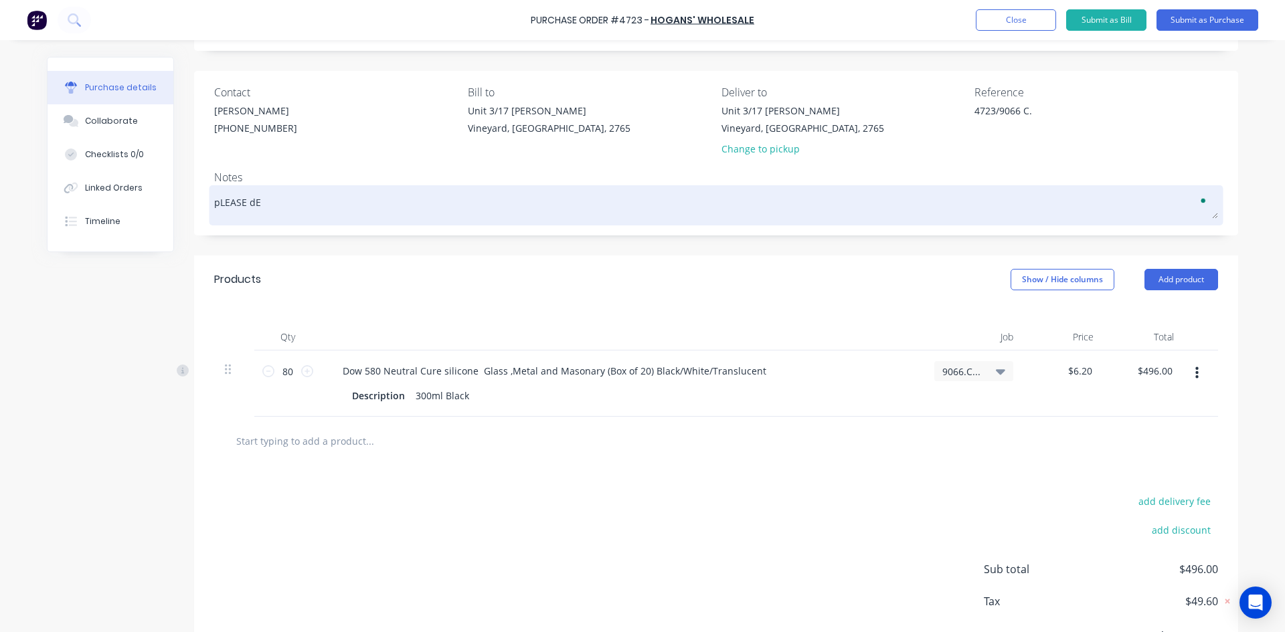
type textarea "pLEASE d"
type textarea "x"
type textarea "pLEASE"
type textarea "x"
type textarea "pLEASE"
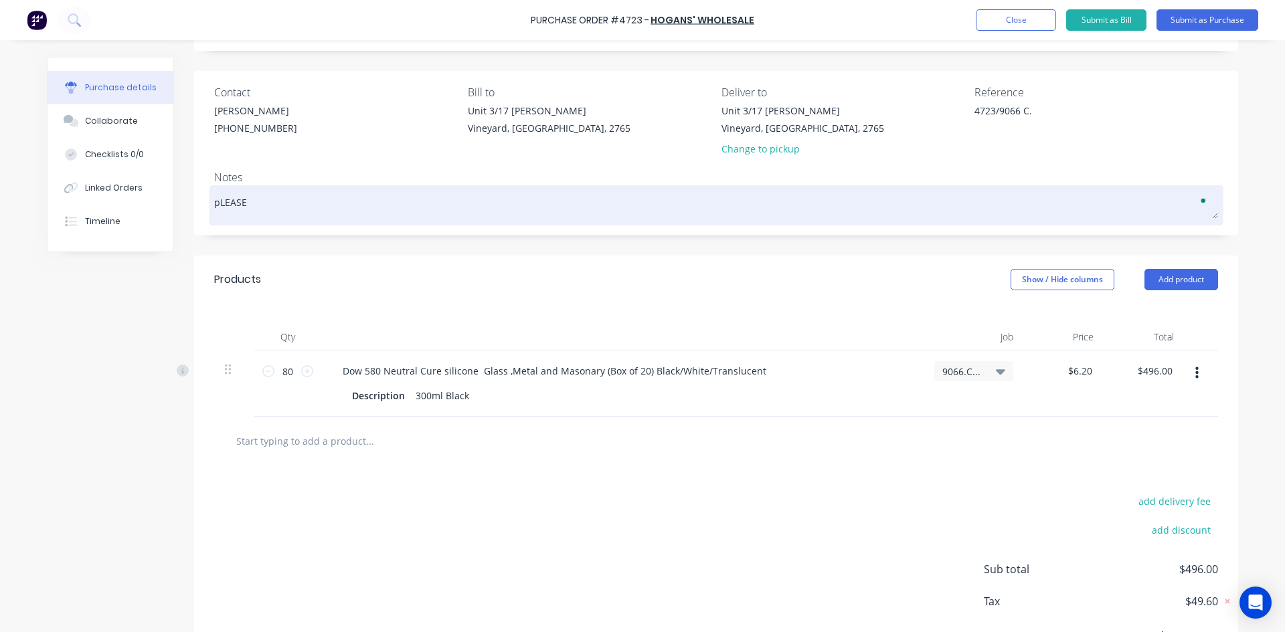
type textarea "x"
type textarea "pLEAS"
type textarea "x"
type textarea "pLEA"
type textarea "x"
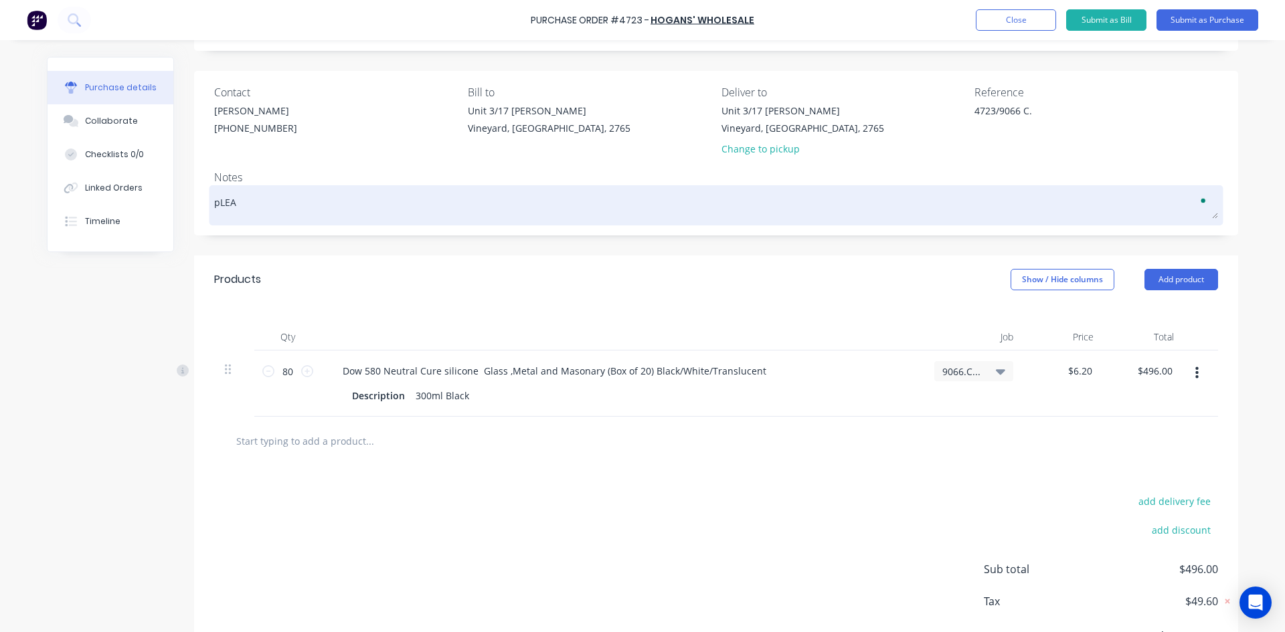
type textarea "pLE"
type textarea "x"
type textarea "pL"
type textarea "x"
type textarea "p"
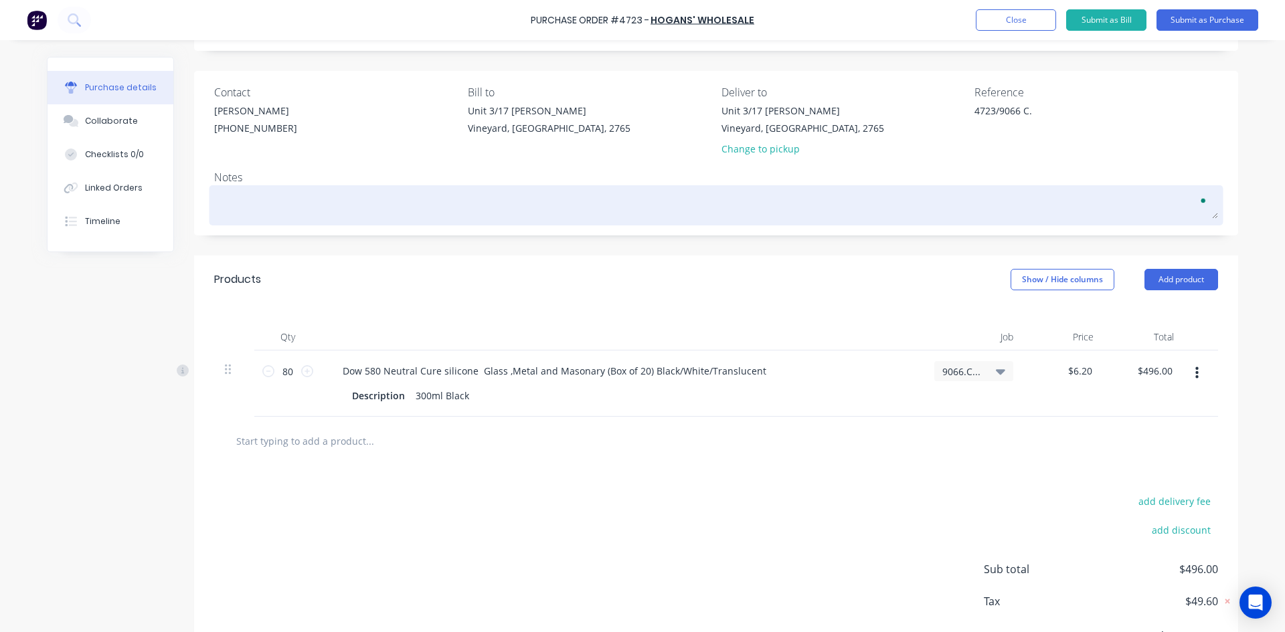
type textarea "x"
type textarea "P"
type textarea "x"
type textarea "Pl"
type textarea "x"
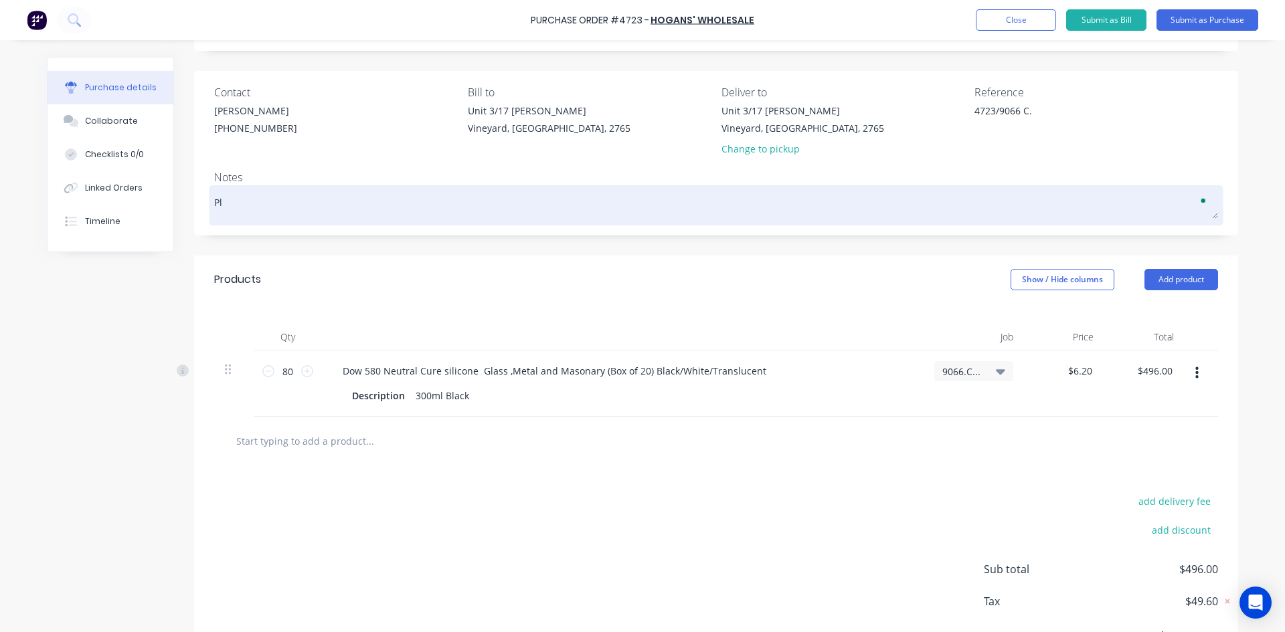
type textarea "Ple"
type textarea "x"
type textarea "Plea"
type textarea "x"
type textarea "Pleas"
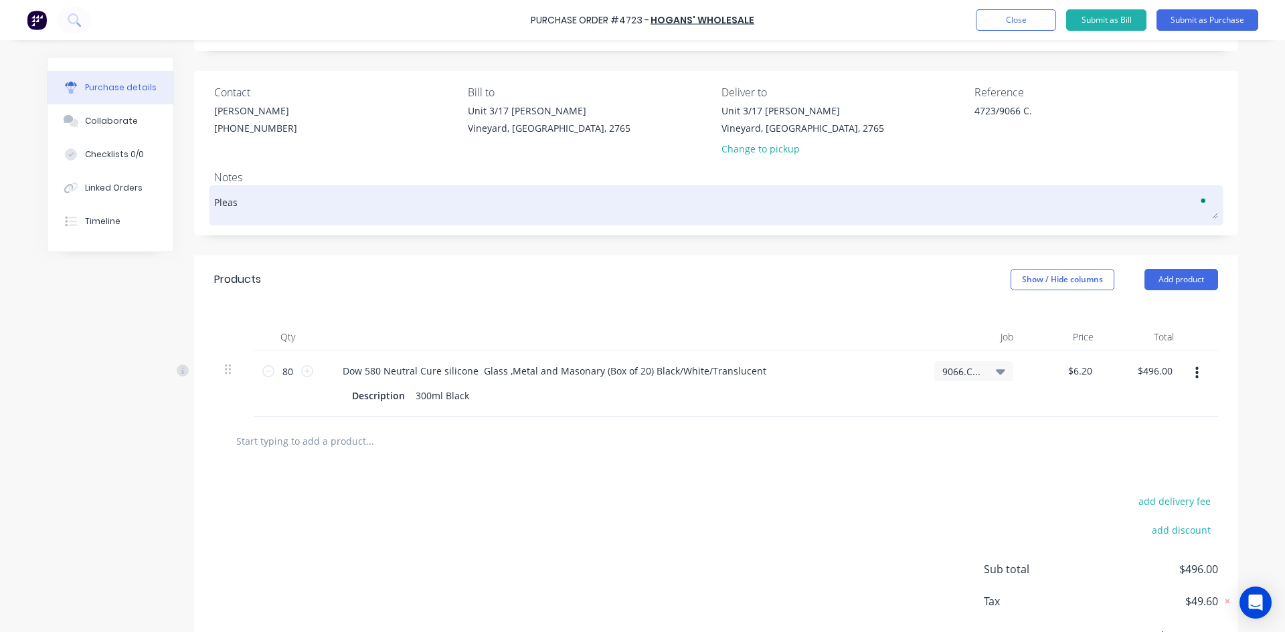
type textarea "x"
type textarea "Please"
type textarea "x"
type textarea "Please"
type textarea "x"
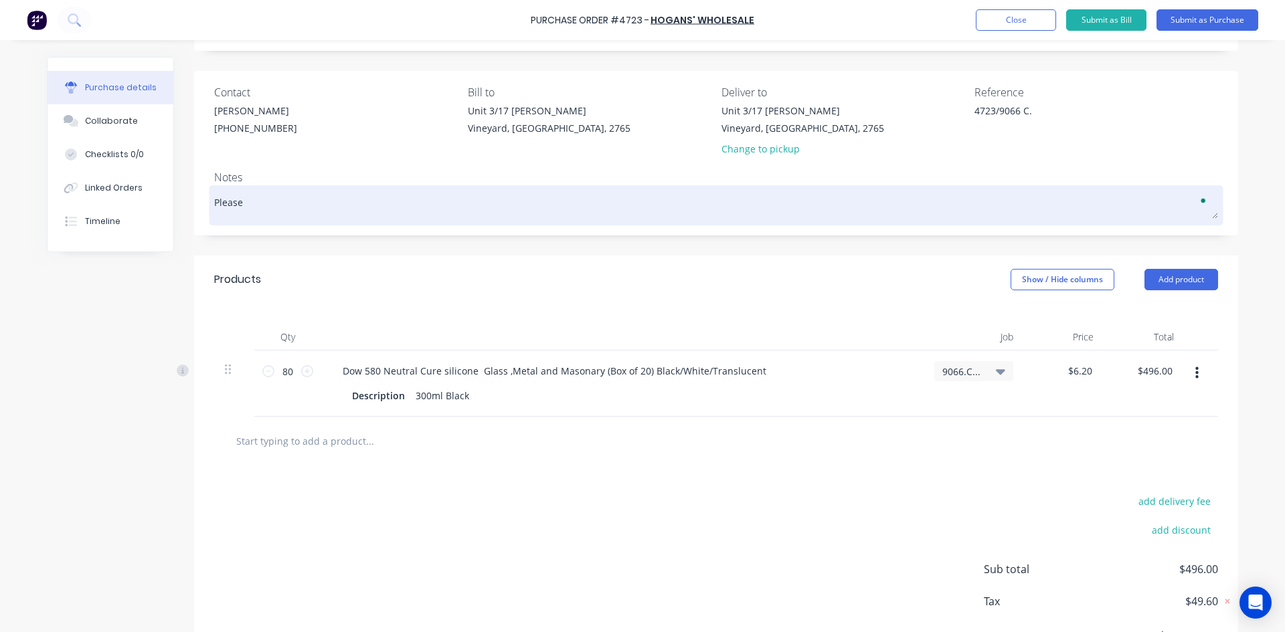
type textarea "Please d"
type textarea "x"
type textarea "Please de"
type textarea "x"
type textarea "Please del"
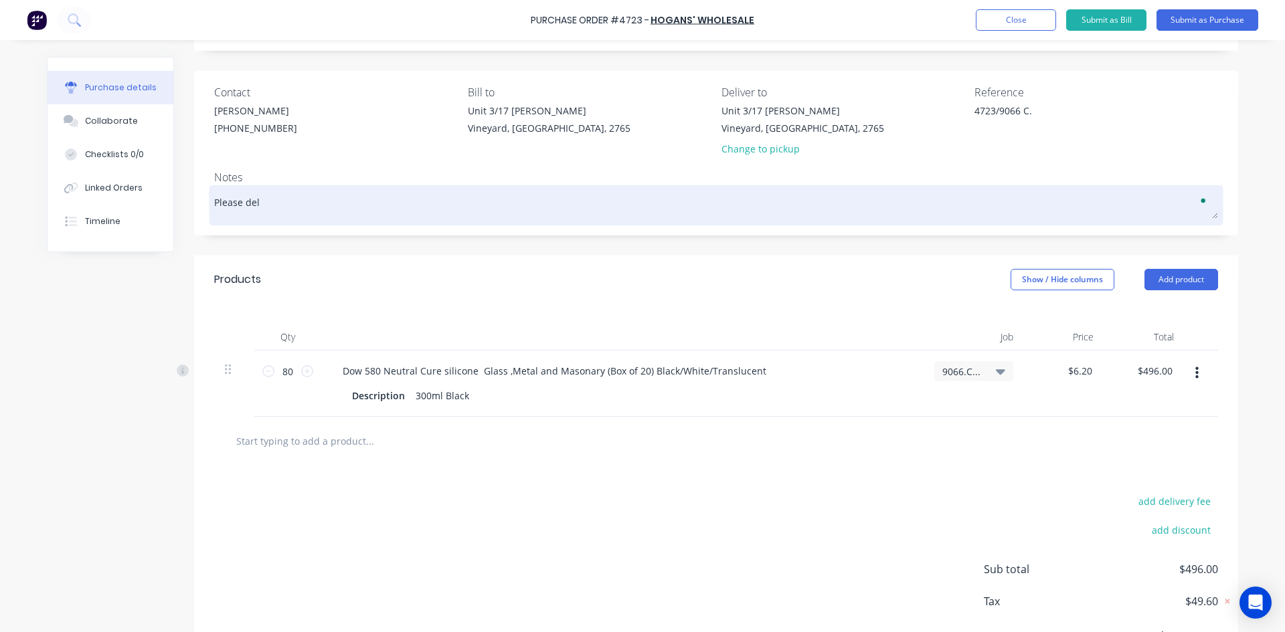
type textarea "x"
type textarea "Please deli"
type textarea "x"
type textarea "Please deliv"
type textarea "x"
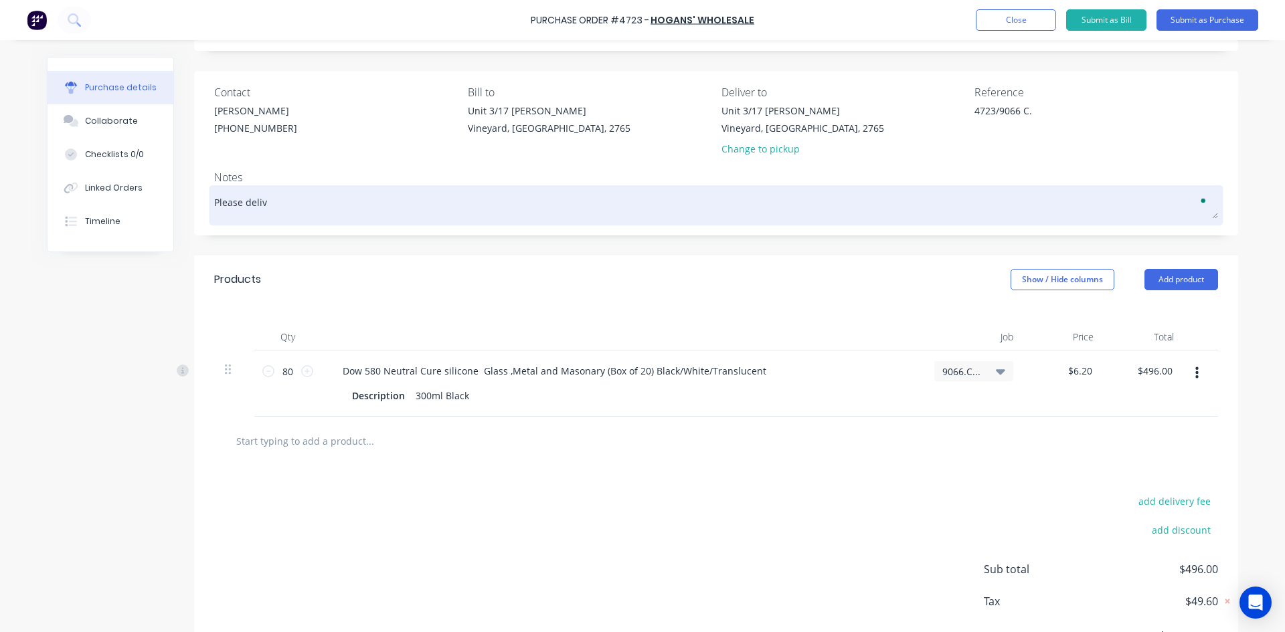
type textarea "Please delive"
type textarea "x"
type textarea "Please deliver"
type textarea "x"
type textarea "Please deliver"
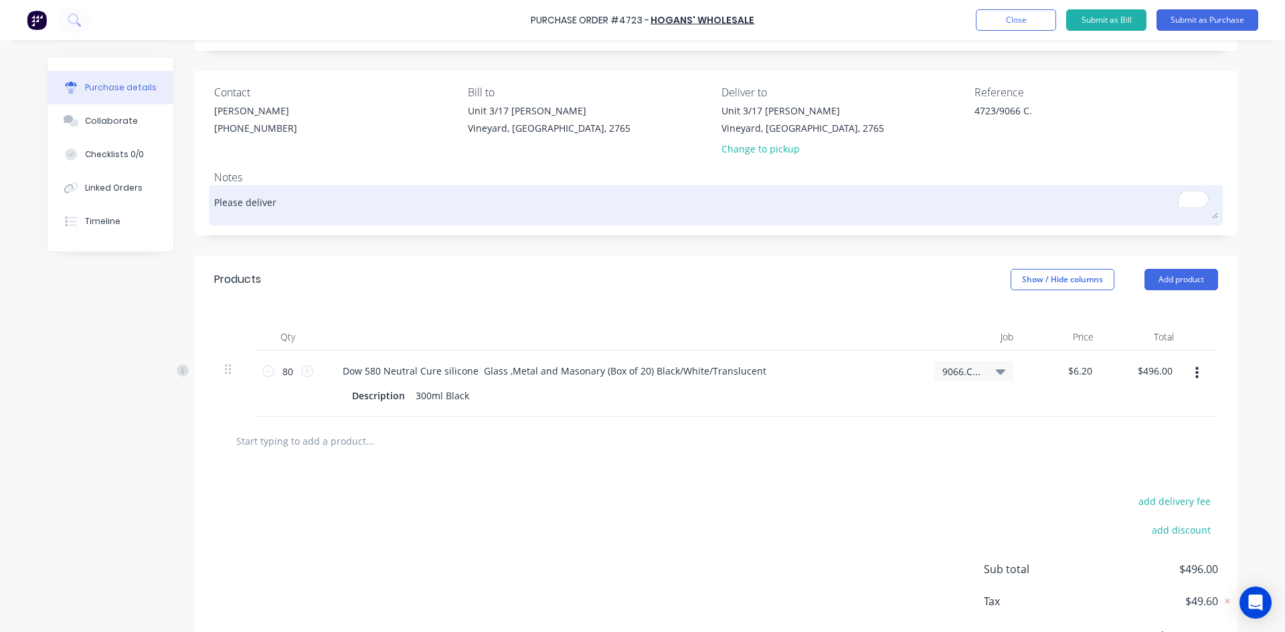
type textarea "x"
type textarea "Please deliver t"
type textarea "x"
type textarea "Please deliver to"
type textarea "x"
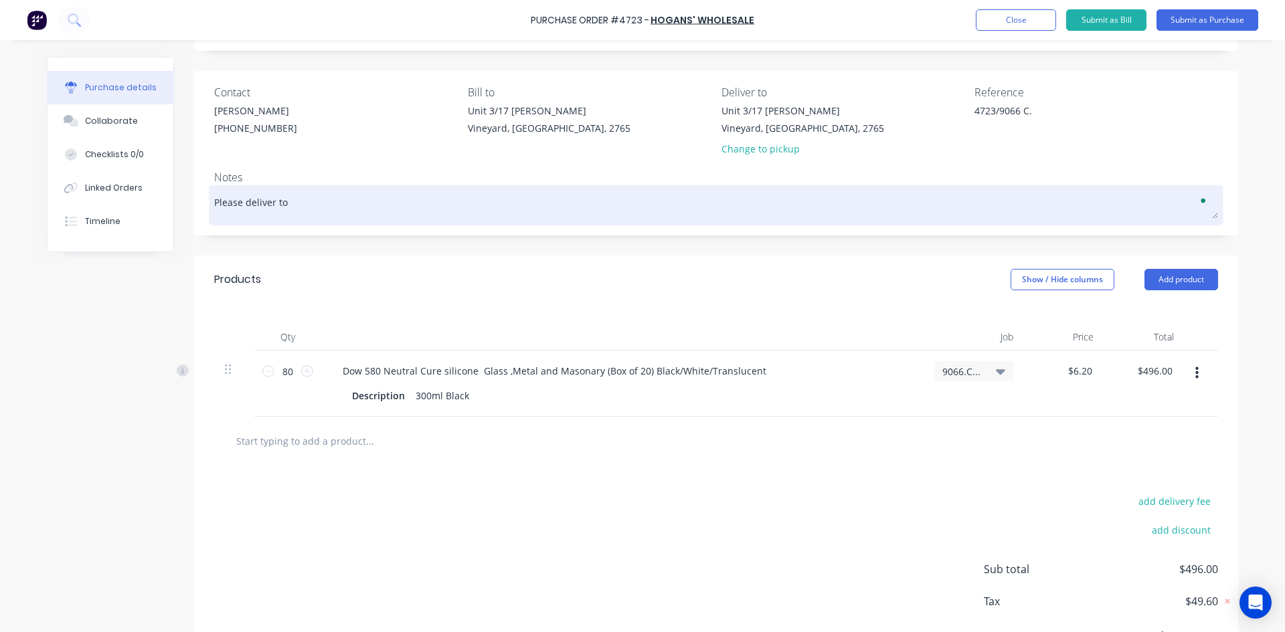
type textarea "Please deliver to"
type textarea "x"
type textarea "Please deliver to A"
type textarea "x"
type textarea "Please deliver to Ar"
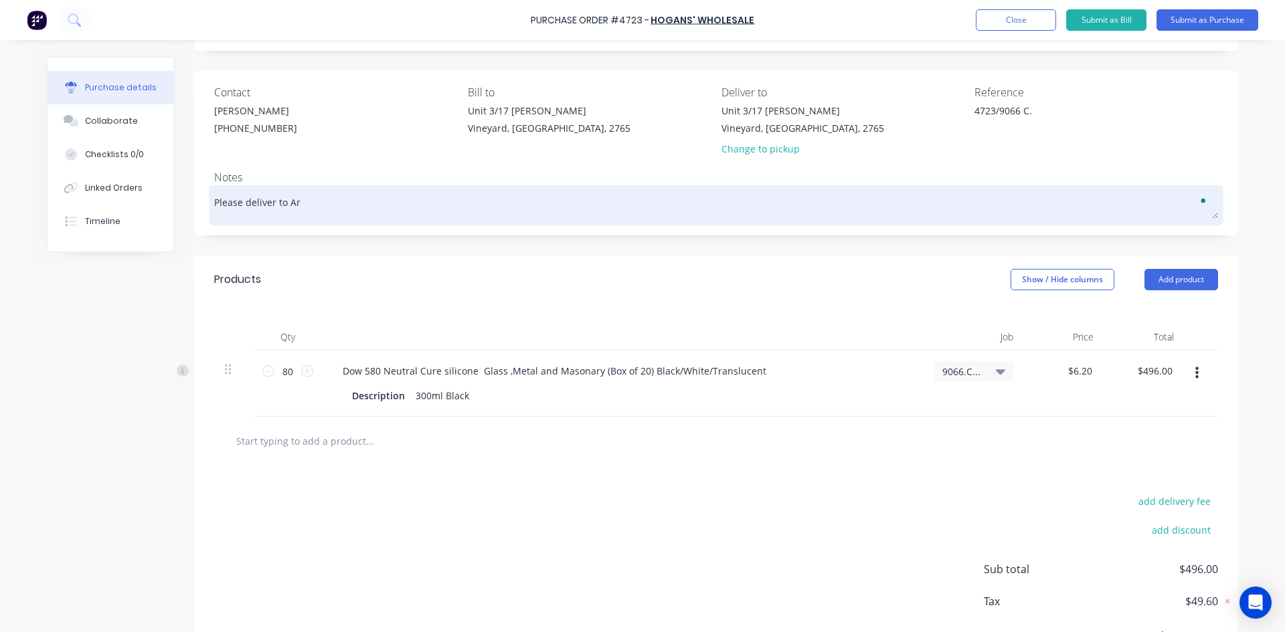
type textarea "x"
type textarea "Please deliver to Arc"
type textarea "x"
type textarea "Please deliver to Arch"
type textarea "x"
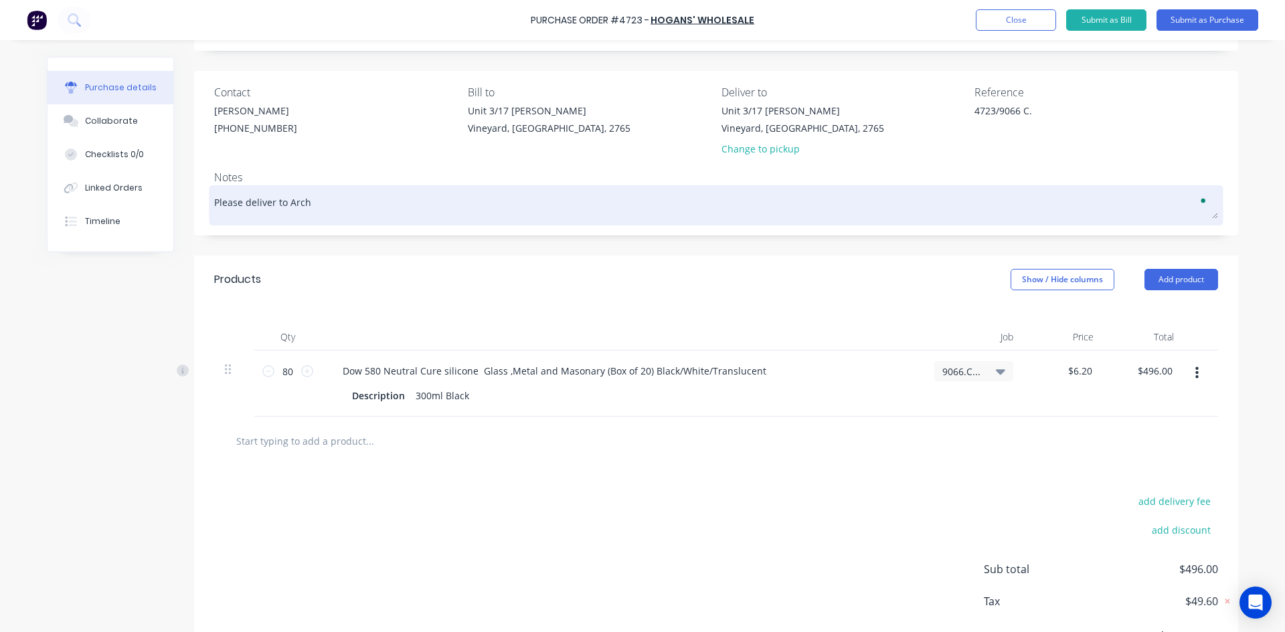
type textarea "Please deliver to Arch"
type textarea "x"
type textarea "Please deliver to Arch S"
type textarea "x"
type textarea "Please deliver to Arch Sy"
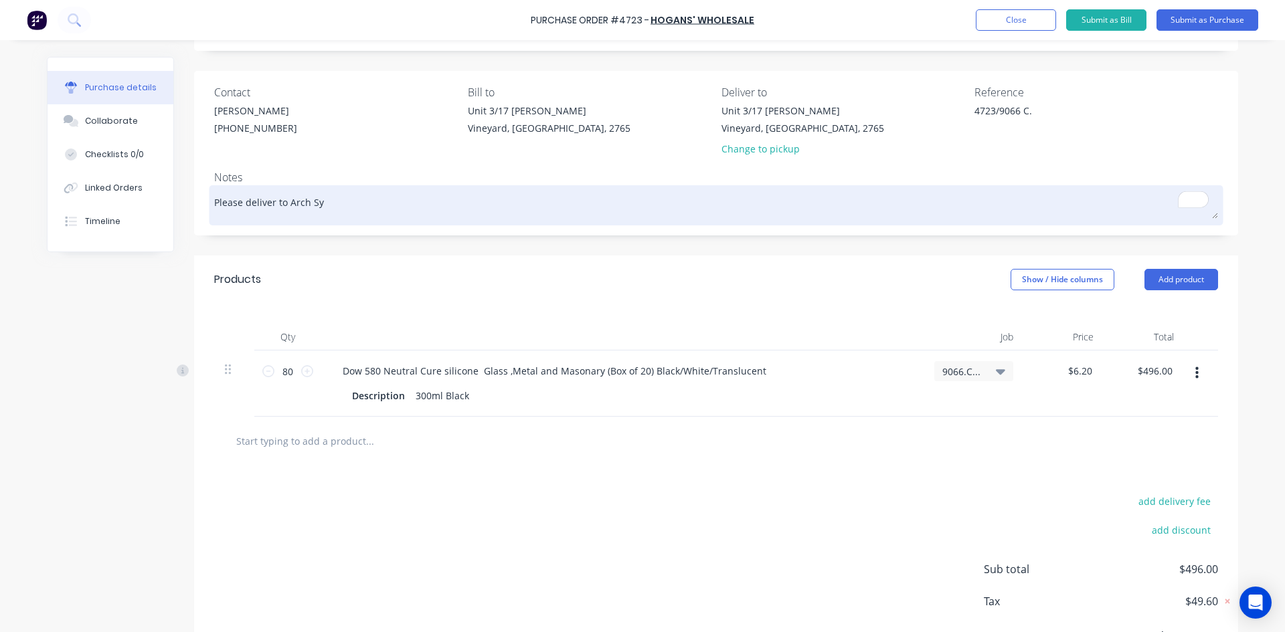
type textarea "x"
type textarea "Please deliver to Arch Sys"
type textarea "x"
type textarea "Please deliver to Arch Syst"
type textarea "x"
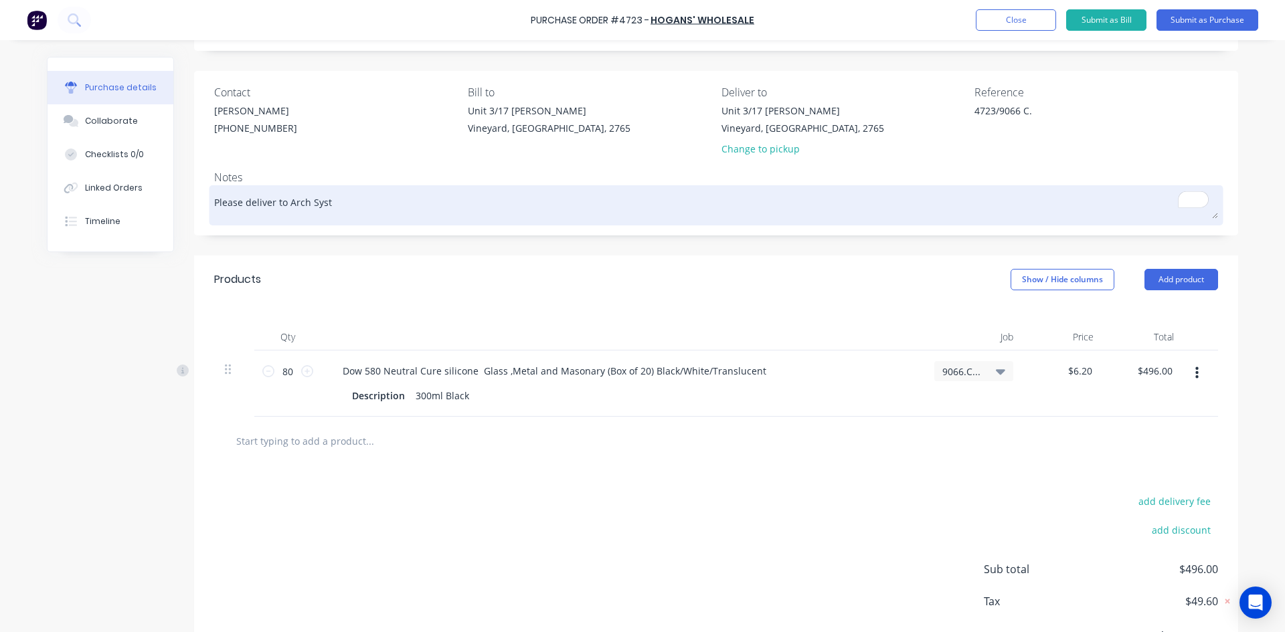
type textarea "Please deliver to Arch Syste"
type textarea "x"
type textarea "Please deliver to Arch System"
type textarea "x"
type textarea "Please deliver to Arch Systems"
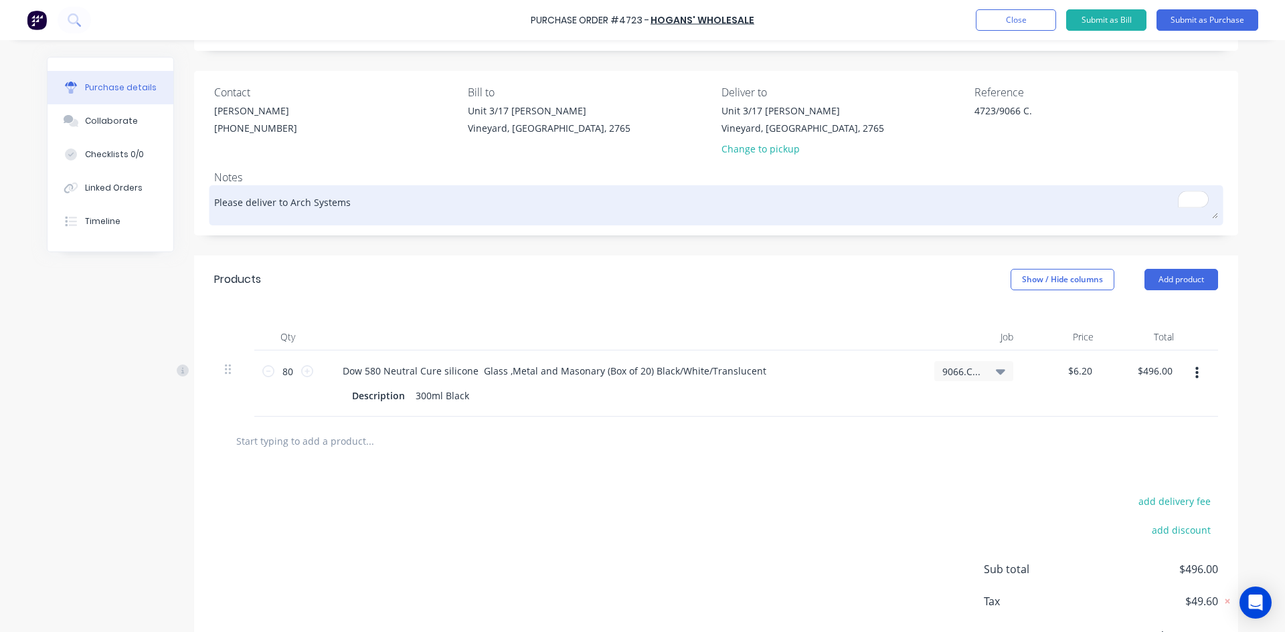
type textarea "x"
type textarea "Please deliver to Arch Systems"
type textarea "x"
type textarea "Please deliver to Arch Systems a"
type textarea "x"
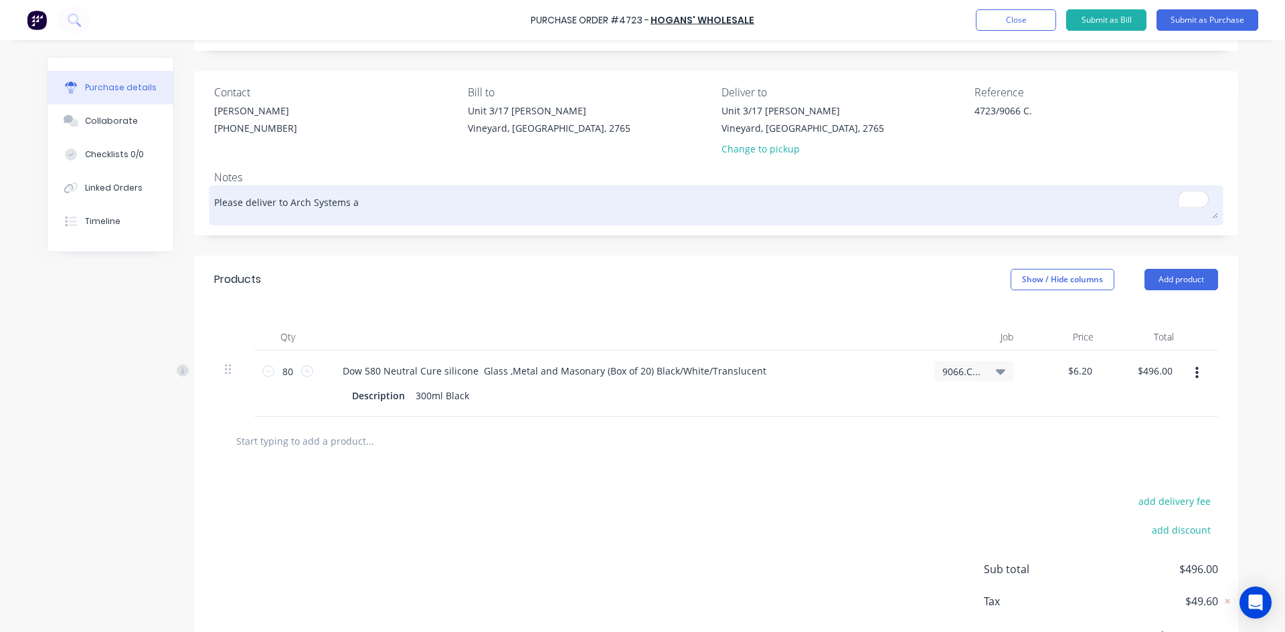
type textarea "Please deliver to Arch Systems as"
type textarea "x"
type textarea "Please deliver to Arch Systems as"
type textarea "x"
type textarea "Please deliver to Arch Systems as s"
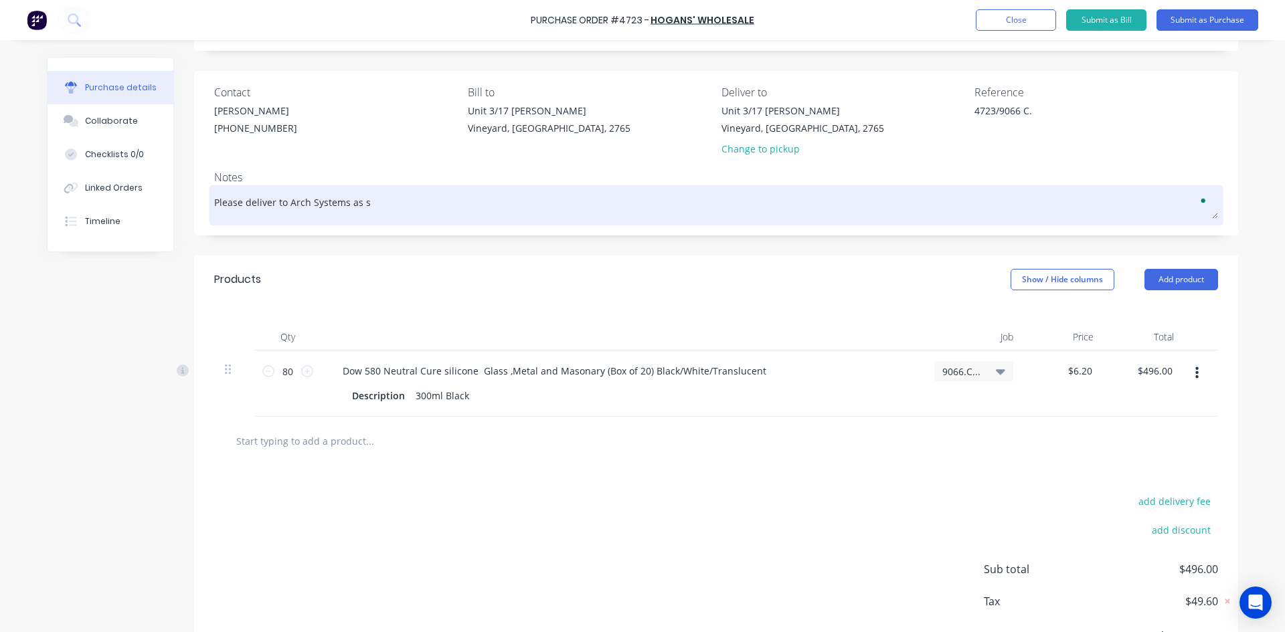
type textarea "x"
type textarea "Please deliver to Arch Systems as so"
type textarea "x"
type textarea "Please deliver to Arch Systems as [PERSON_NAME]"
type textarea "x"
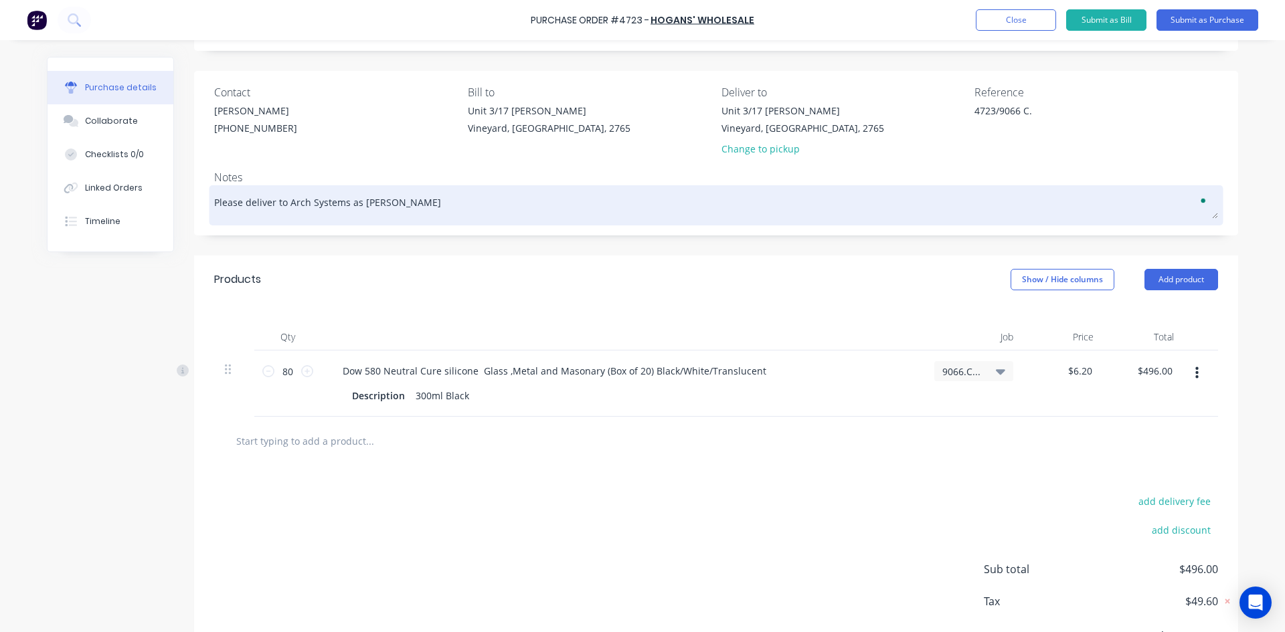
type textarea "Please deliver to Arch Systems as soon"
type textarea "x"
type textarea "Please deliver to Arch Systems as soon"
type textarea "x"
type textarea "Please deliver to Arch Systems as soon a"
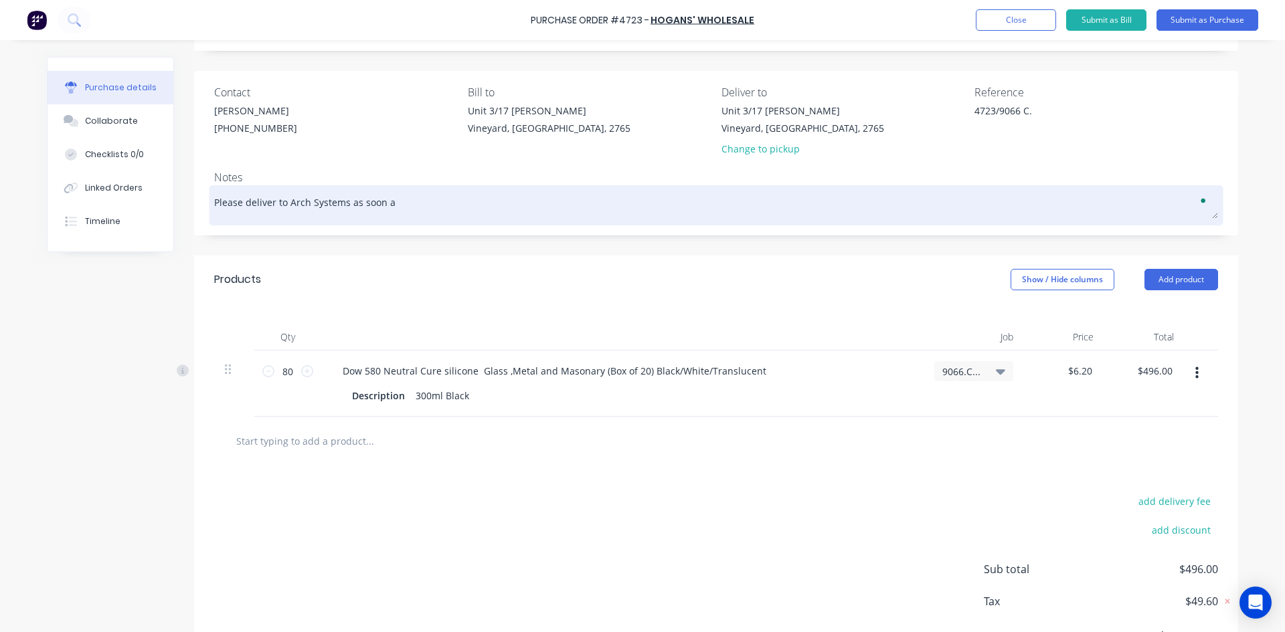
type textarea "x"
type textarea "Please deliver to Arch Systems as soon as"
type textarea "x"
type textarea "Please deliver to Arch Systems as soon as"
type textarea "x"
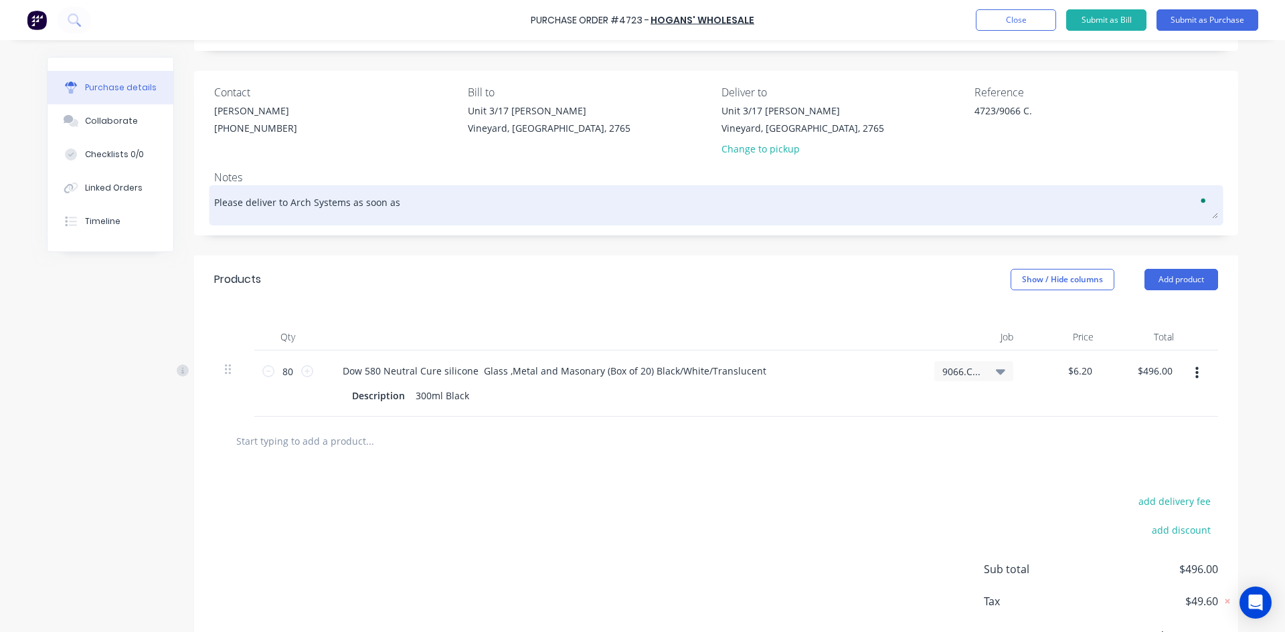
type textarea "Please deliver to Arch Systems as soon as p"
type textarea "x"
type textarea "Please deliver to Arch Systems as soon as po"
type textarea "x"
type textarea "Please deliver to Arch Systems as soon as pos"
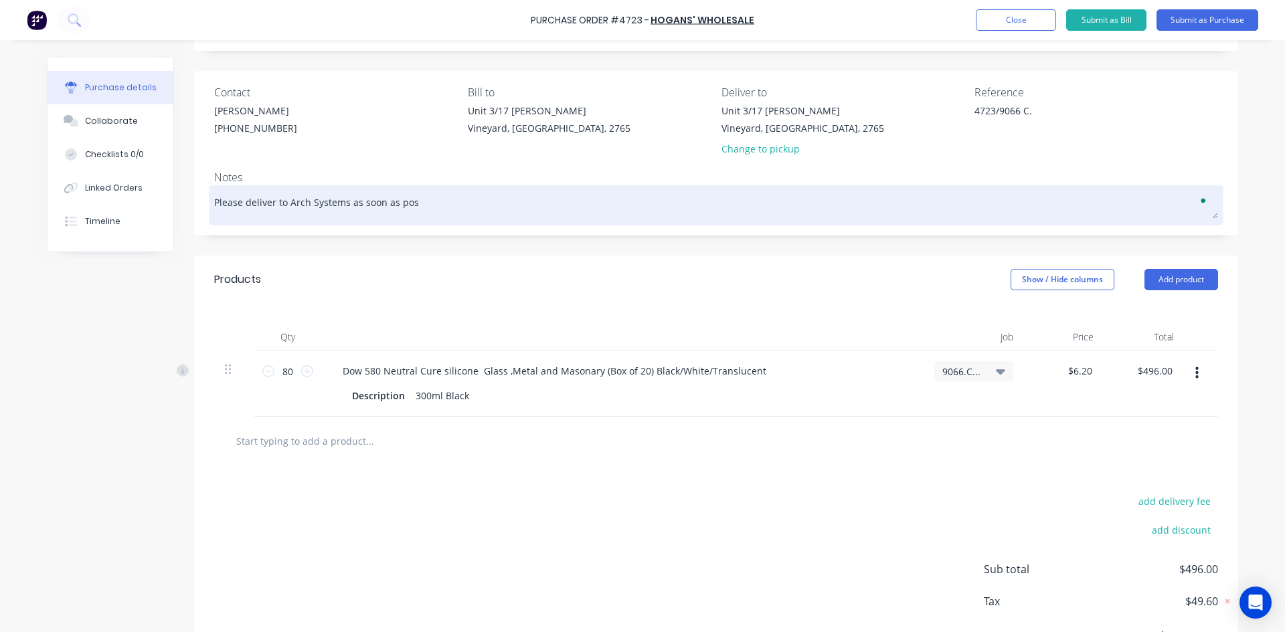
type textarea "x"
type textarea "Please deliver to Arch Systems as soon as poss"
type textarea "x"
type textarea "Please deliver to Arch Systems as soon as possi"
type textarea "x"
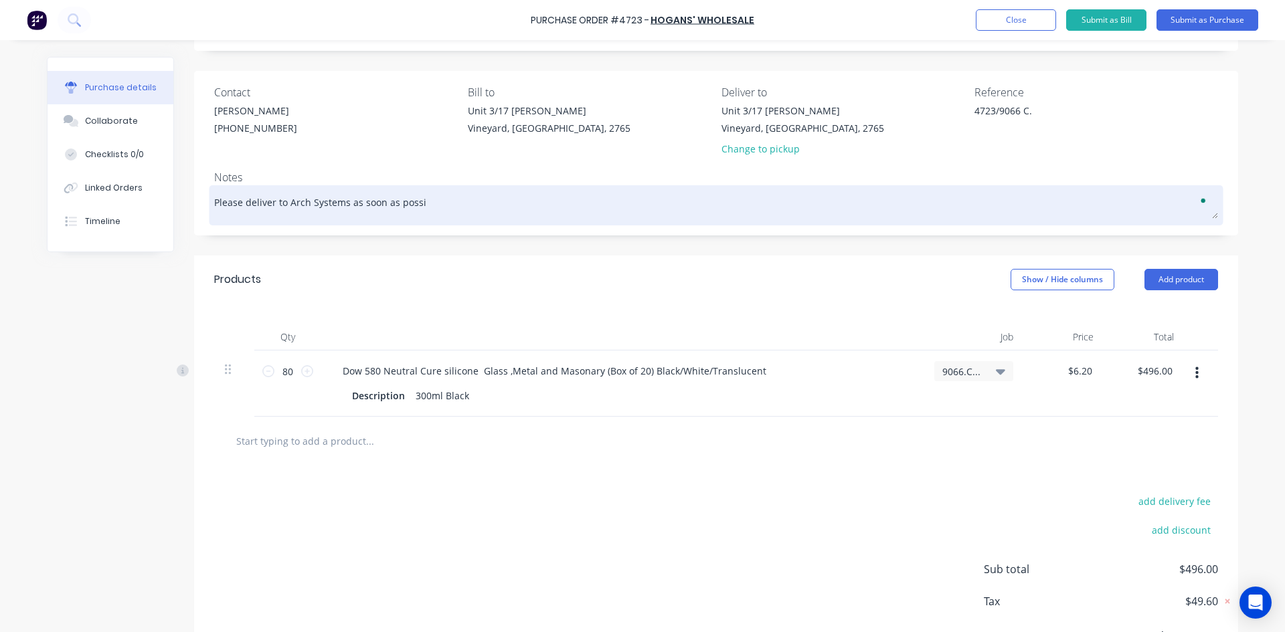
type textarea "Please deliver to Arch Systems as soon as possib"
type textarea "x"
type textarea "Please deliver to Arch Systems as soon as possibl"
type textarea "x"
type textarea "Please deliver to Arch Systems as soon as possible"
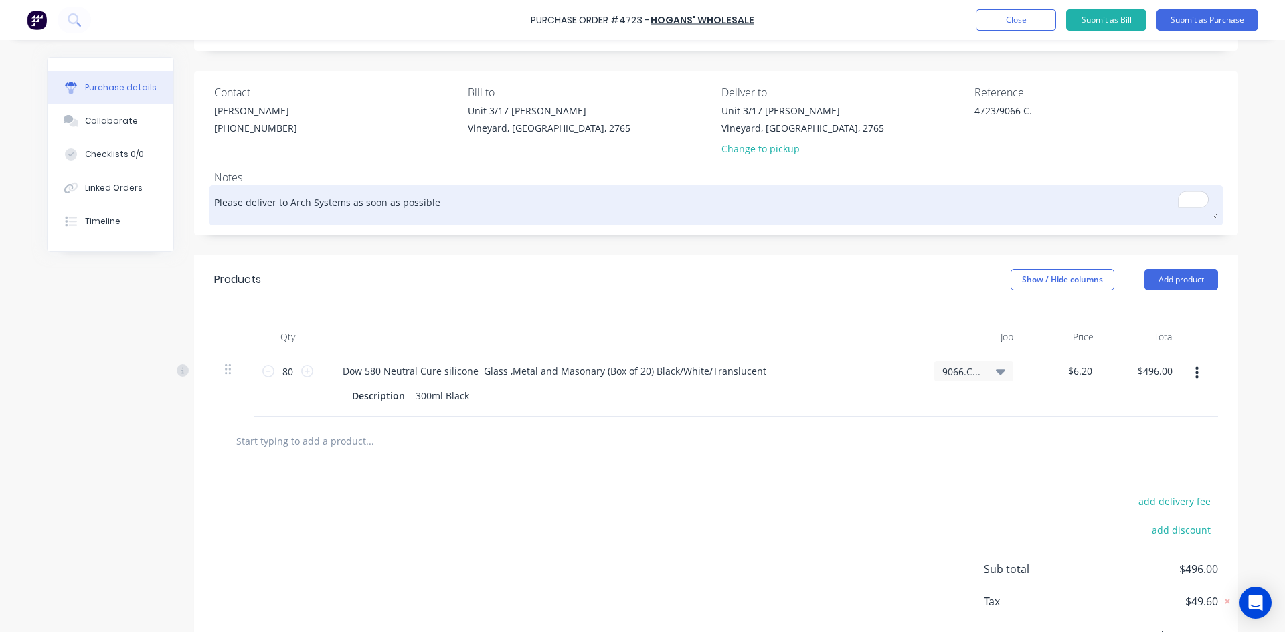
type textarea "x"
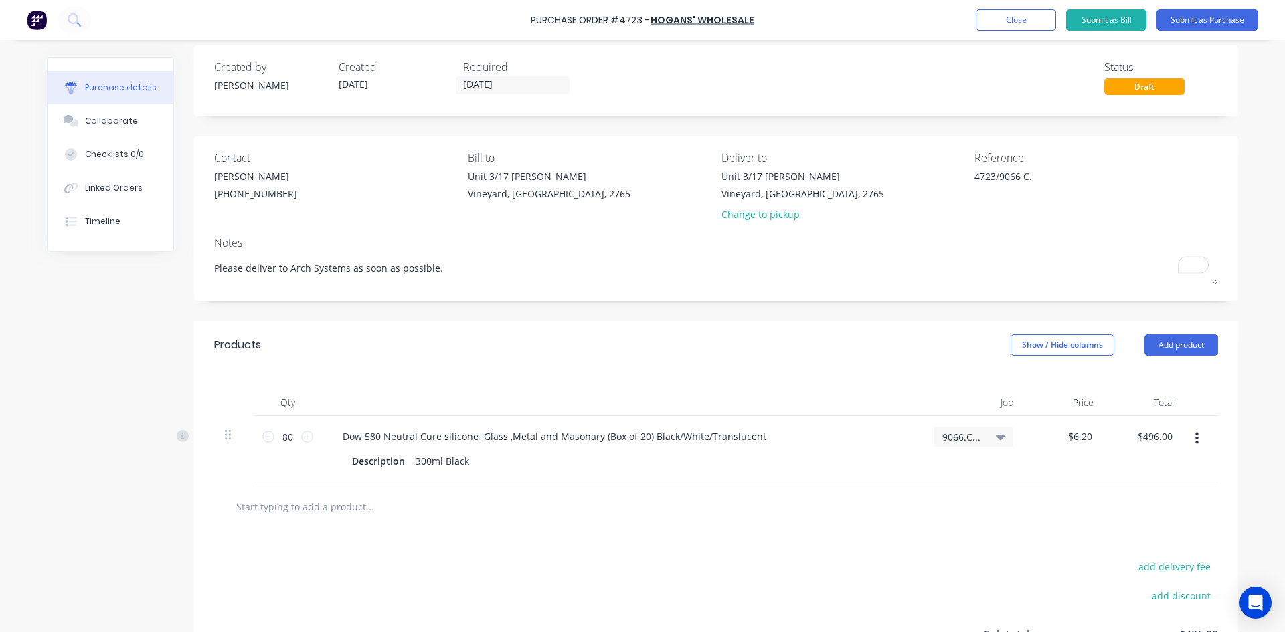
scroll to position [0, 0]
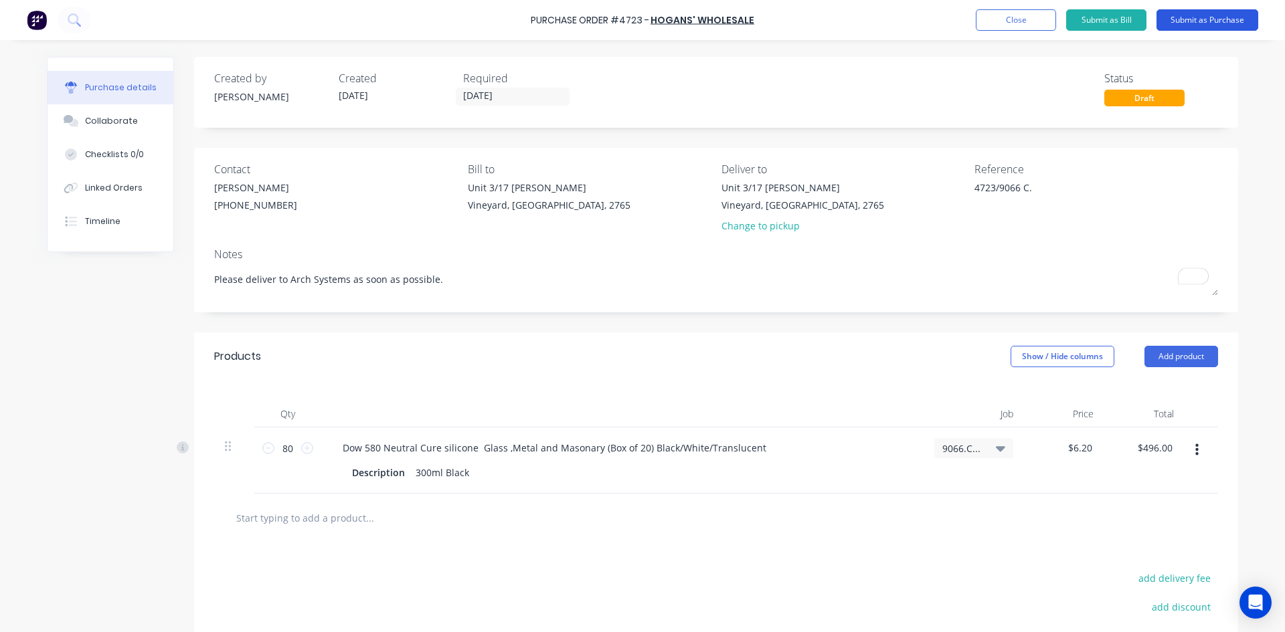
type textarea "Please deliver to Arch Systems as soon as possible."
type textarea "x"
type textarea "Please deliver to Arch Systems as soon as possible."
click at [1204, 18] on button "Submit as Purchase" at bounding box center [1207, 19] width 102 height 21
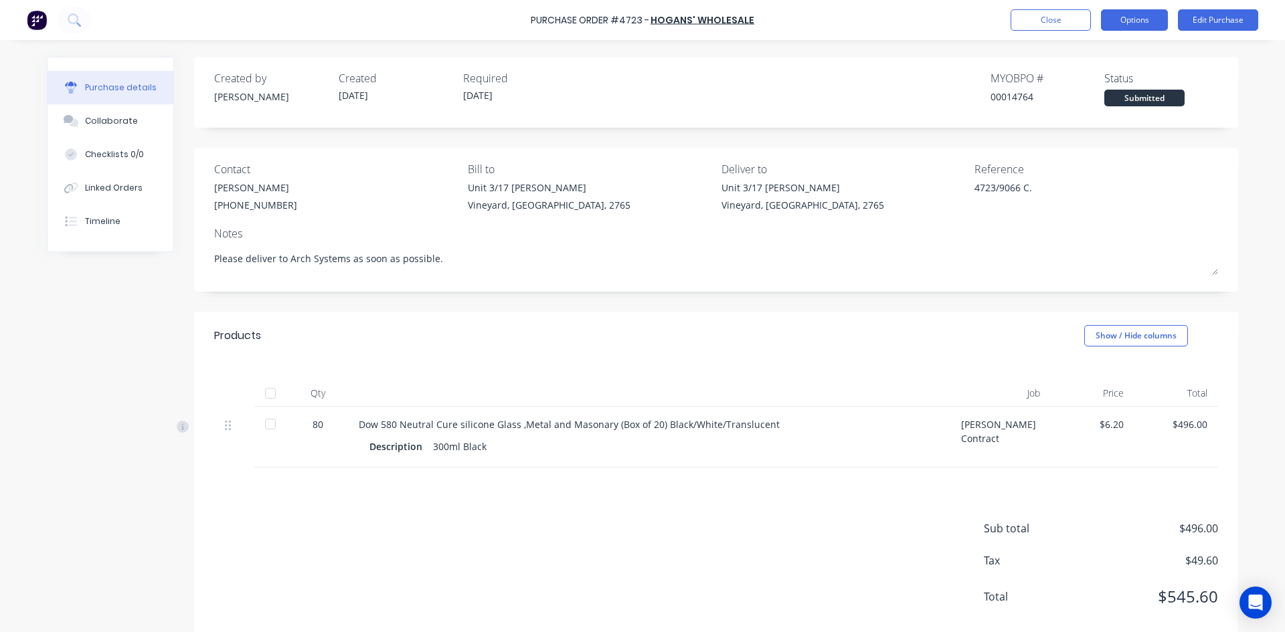
click at [1145, 19] on button "Options" at bounding box center [1134, 19] width 67 height 21
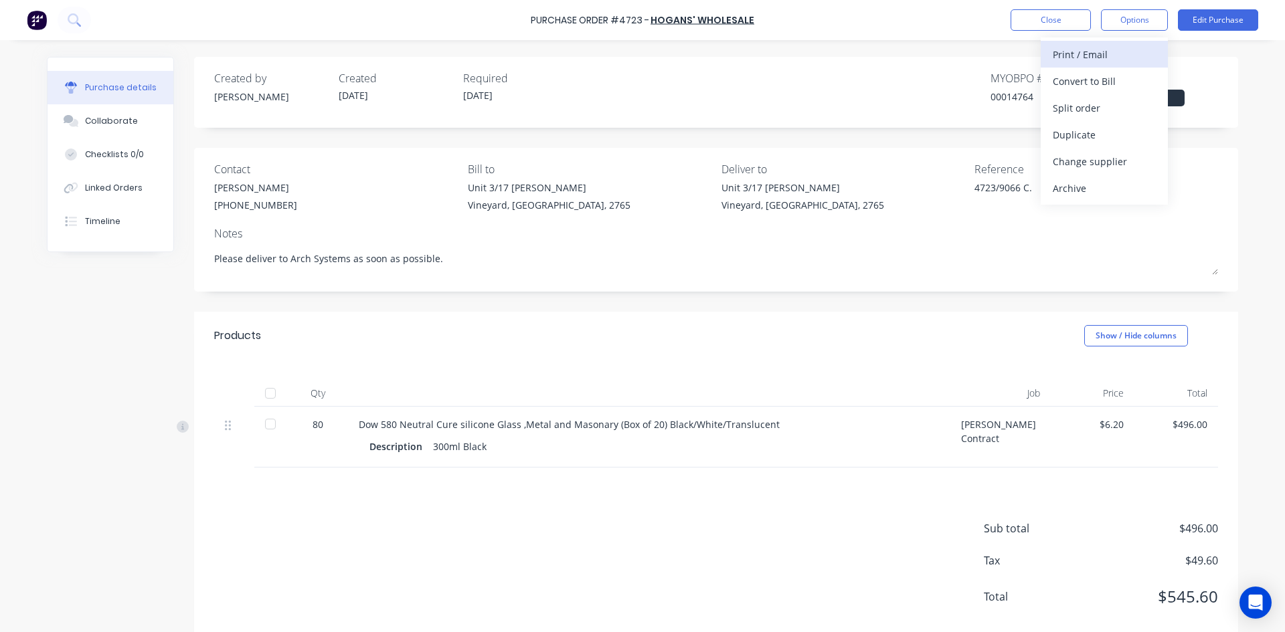
click at [1075, 55] on div "Print / Email" at bounding box center [1104, 54] width 103 height 19
click at [1073, 80] on div "With pricing" at bounding box center [1104, 81] width 103 height 19
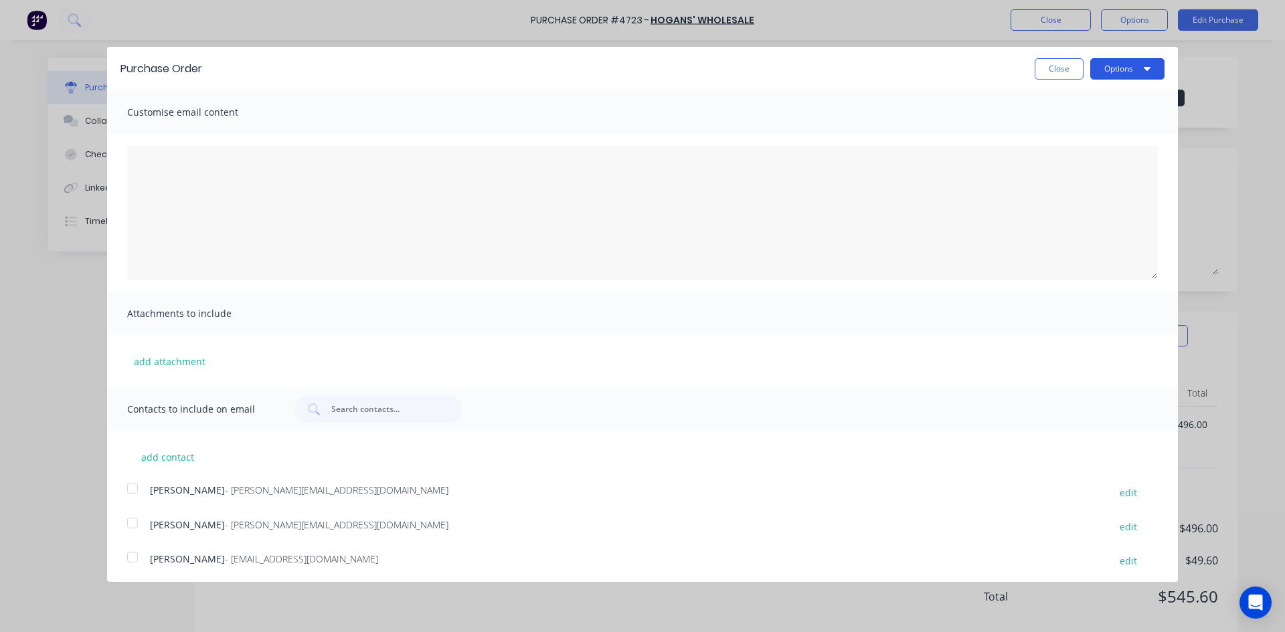
click at [1144, 69] on icon "button" at bounding box center [1147, 68] width 7 height 11
click at [1076, 106] on div "Print" at bounding box center [1100, 102] width 103 height 19
type textarea "x"
click at [131, 521] on div at bounding box center [132, 519] width 27 height 27
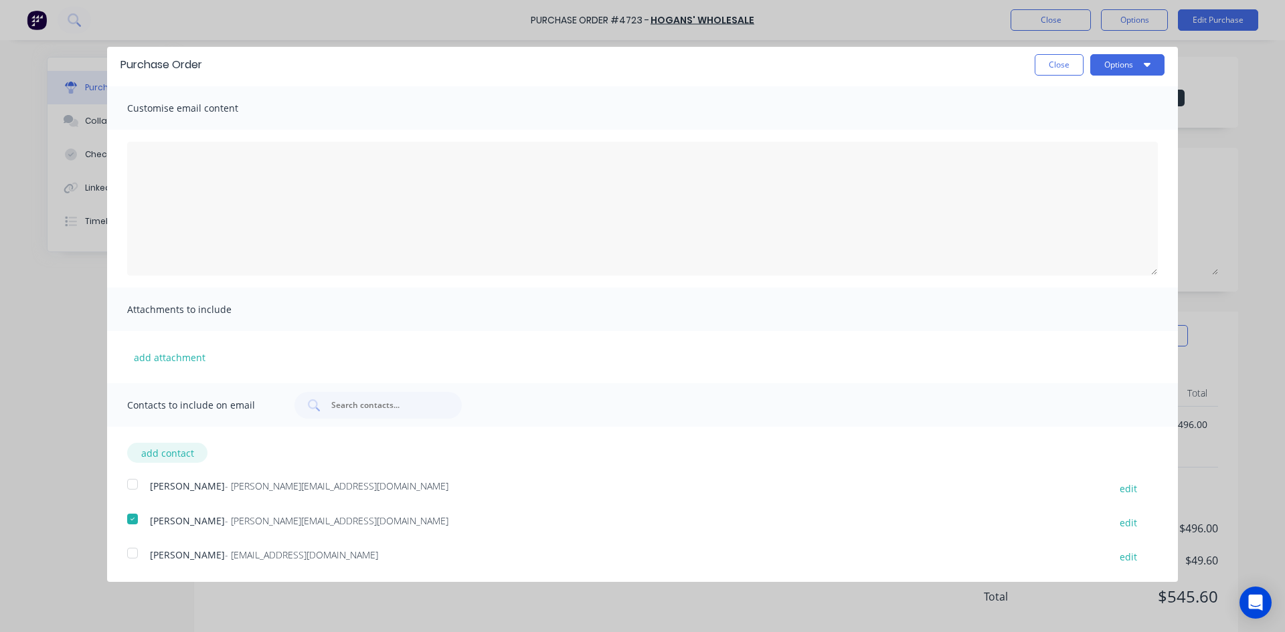
click at [171, 460] on button "add contact" at bounding box center [167, 453] width 80 height 20
select select "AU"
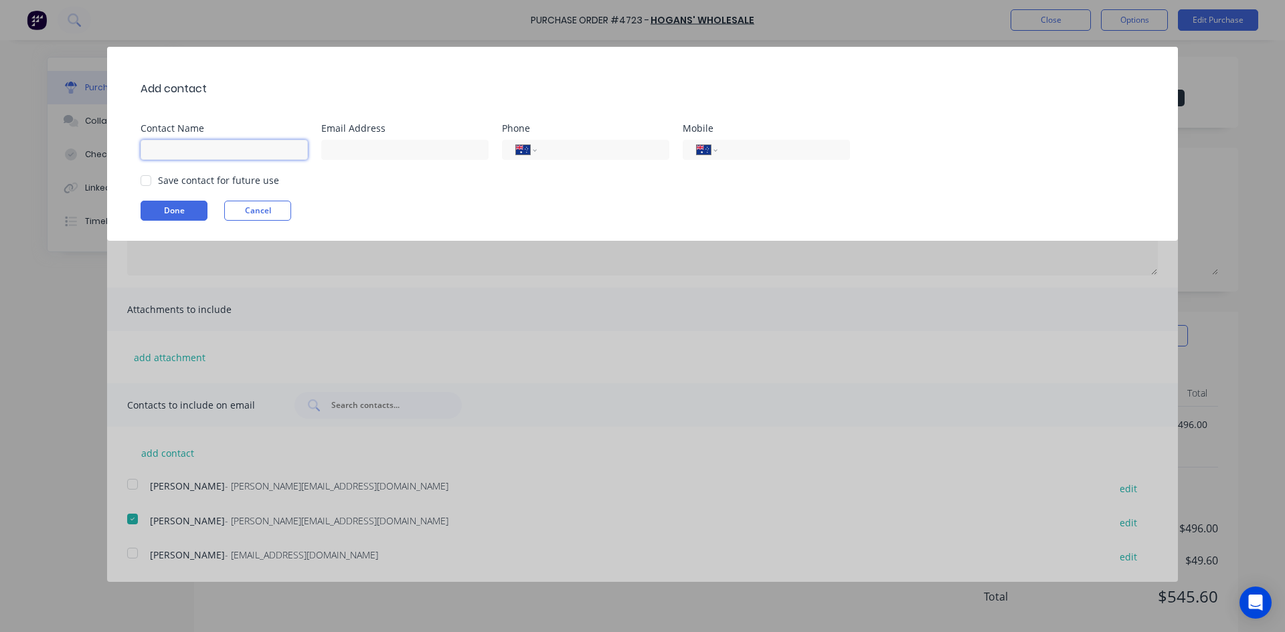
click at [199, 149] on input at bounding box center [224, 150] width 167 height 20
type input "[PERSON_NAME]"
click at [373, 144] on input at bounding box center [404, 150] width 167 height 20
type input "[EMAIL_ADDRESS][DOMAIN_NAME]"
click at [145, 183] on div at bounding box center [145, 180] width 27 height 27
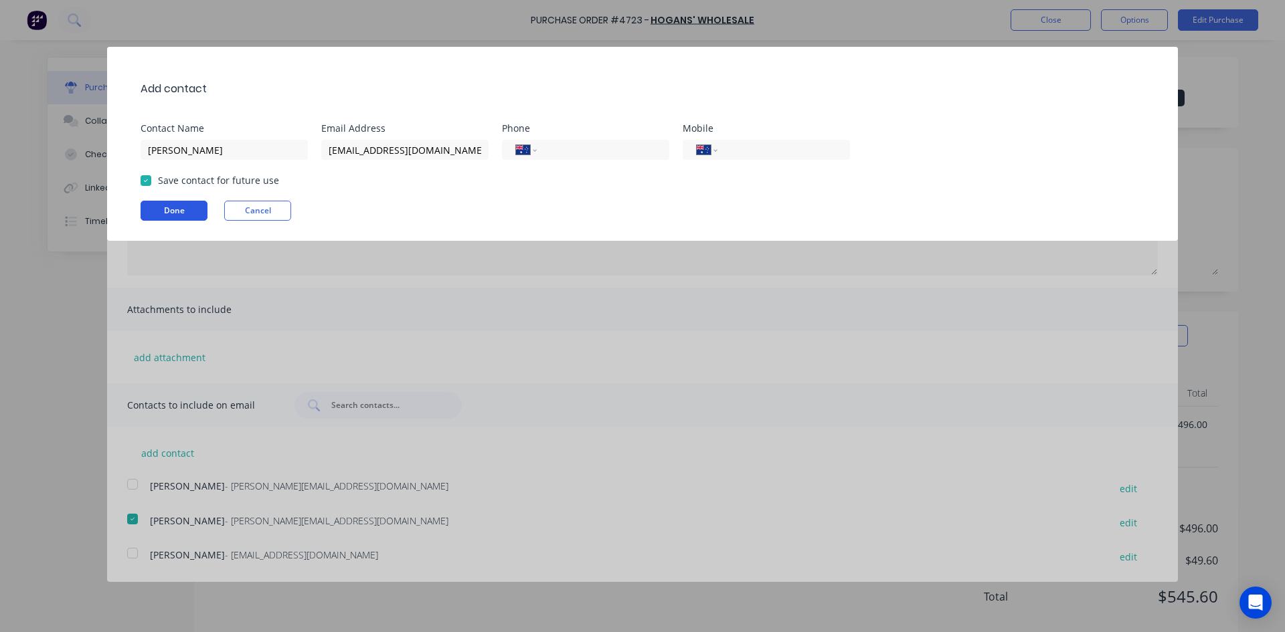
click at [187, 215] on button "Done" at bounding box center [174, 211] width 67 height 20
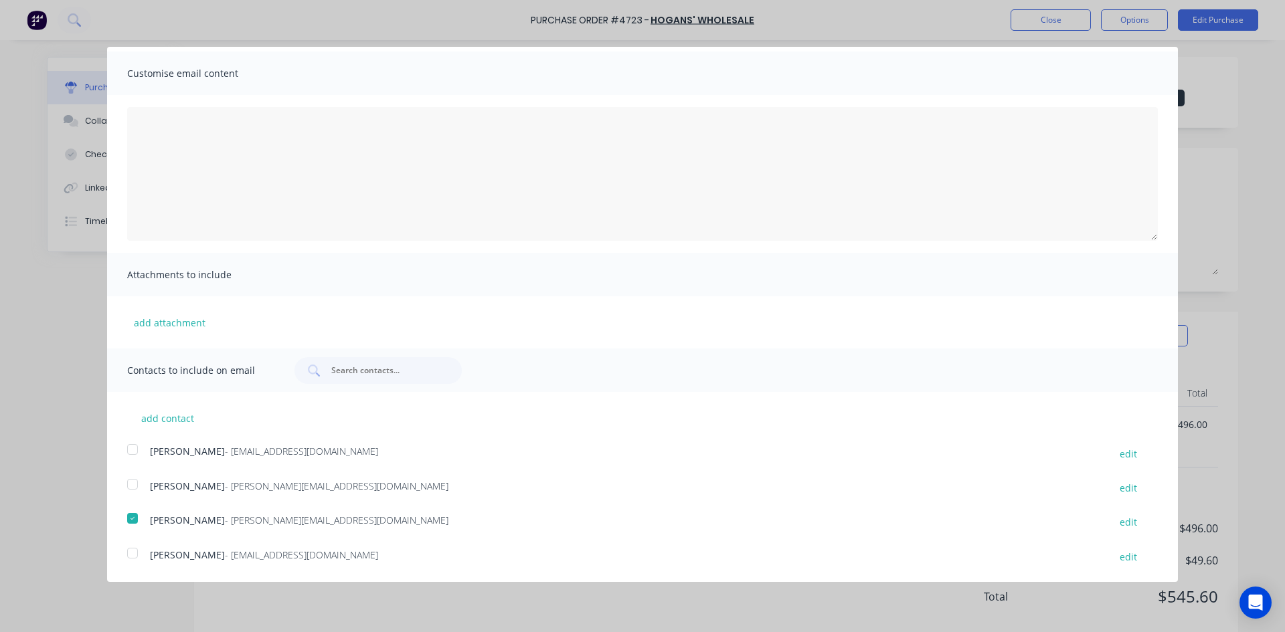
scroll to position [0, 0]
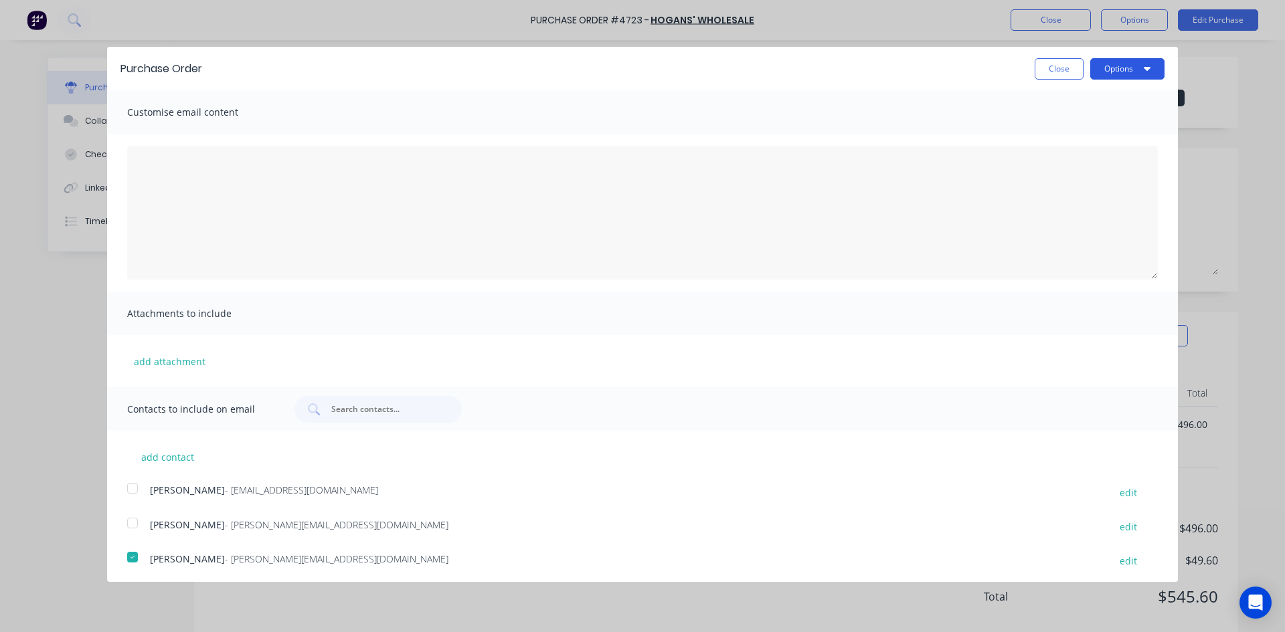
click at [1144, 71] on icon "button" at bounding box center [1147, 68] width 7 height 11
click at [132, 490] on div at bounding box center [132, 488] width 27 height 27
click at [1144, 66] on icon "button" at bounding box center [1147, 68] width 7 height 11
click at [1079, 125] on div "Email" at bounding box center [1100, 129] width 103 height 19
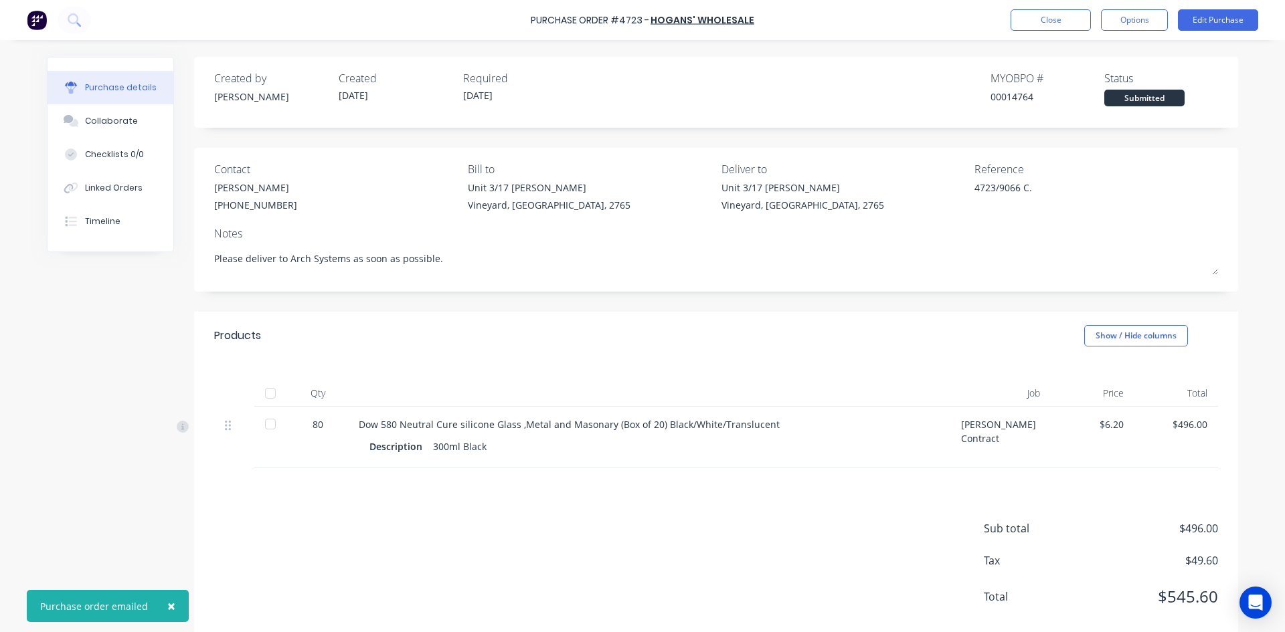
type textarea "x"
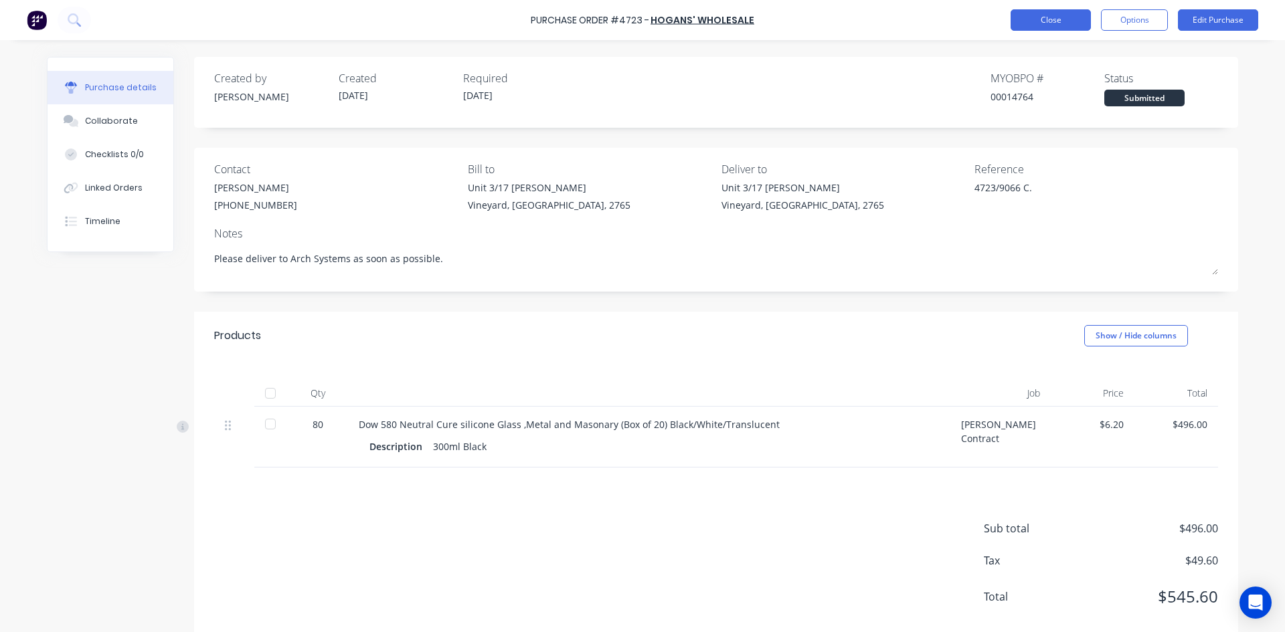
click at [1049, 26] on button "Close" at bounding box center [1050, 19] width 80 height 21
